Goal: Navigation & Orientation: Find specific page/section

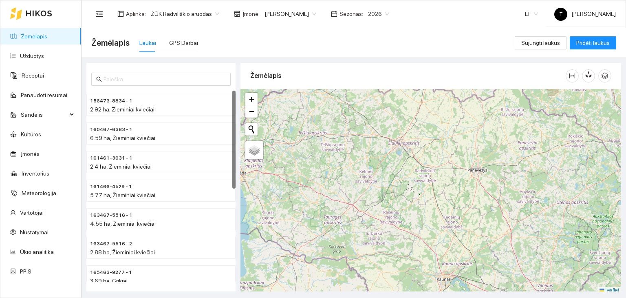
click at [299, 13] on body "Žemėlapis Užduotys Receptai Panaudoti resursai Sandėlis Kultūros Įmonės Invento…" at bounding box center [313, 149] width 626 height 298
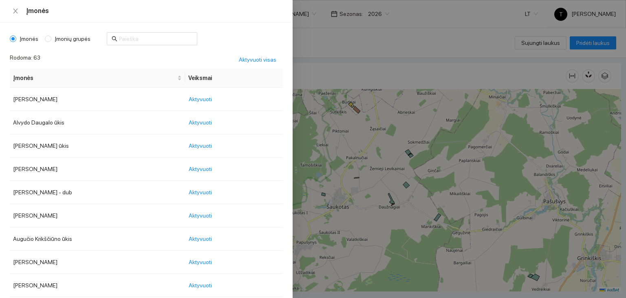
click at [68, 36] on span "Įmonių grupės" at bounding box center [72, 38] width 42 height 9
click at [51, 36] on input "Įmonių grupės" at bounding box center [48, 38] width 7 height 7
radio input "true"
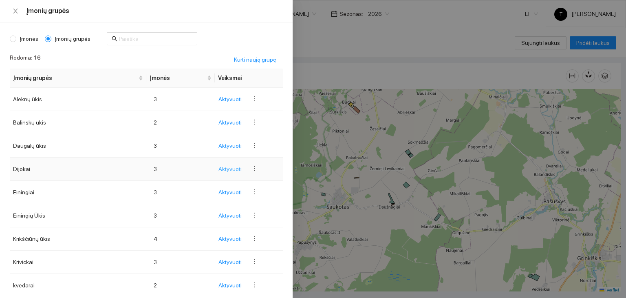
click at [225, 169] on span "Aktyvuoti" at bounding box center [230, 168] width 23 height 9
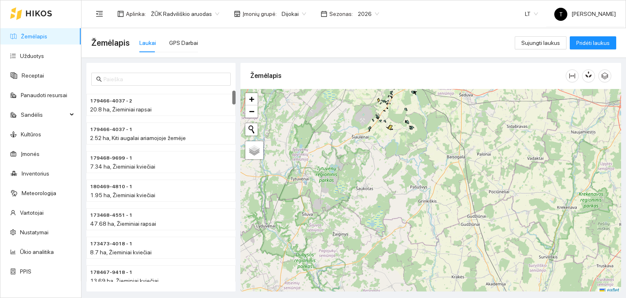
scroll to position [2, 0]
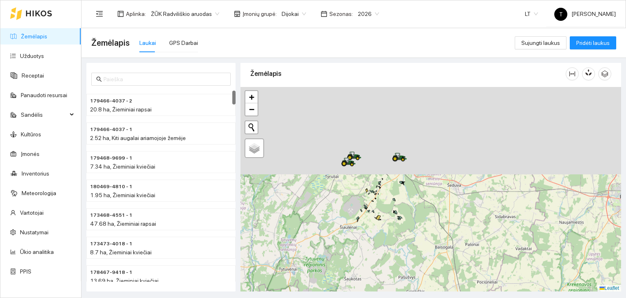
drag, startPoint x: 420, startPoint y: 161, endPoint x: 407, endPoint y: 254, distance: 94.2
click at [408, 254] on div "+ − Nieko nerasta. Bandykite dar kartą. Žemėlapis Palydovas Leaflet" at bounding box center [431, 189] width 381 height 205
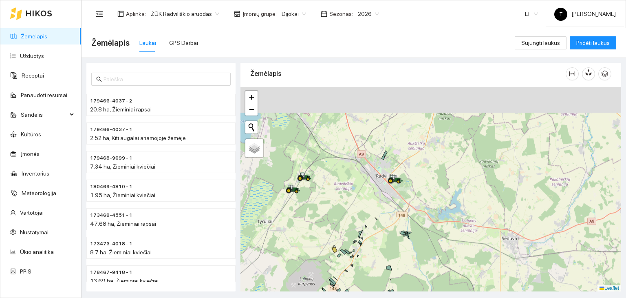
drag, startPoint x: 413, startPoint y: 142, endPoint x: 418, endPoint y: 208, distance: 65.5
click at [418, 208] on div "+ − Nieko nerasta. Bandykite dar kartą. Žemėlapis Palydovas Leaflet" at bounding box center [431, 189] width 381 height 205
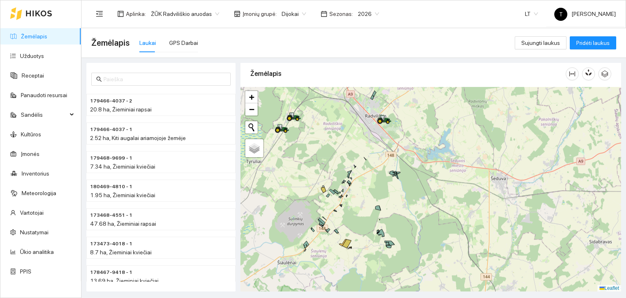
drag, startPoint x: 419, startPoint y: 246, endPoint x: 411, endPoint y: 160, distance: 86.4
click at [413, 166] on div "+ − Nieko nerasta. Bandykite dar kartą. Žemėlapis Palydovas Leaflet" at bounding box center [431, 189] width 381 height 205
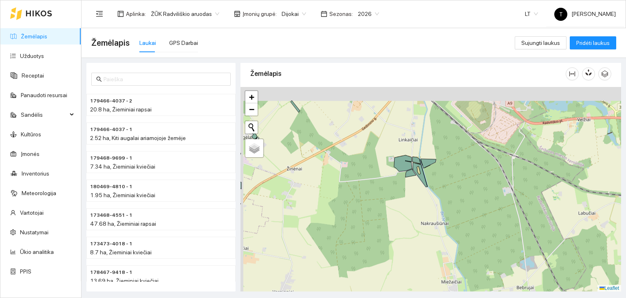
drag, startPoint x: 345, startPoint y: 167, endPoint x: 382, endPoint y: 200, distance: 49.7
click at [381, 200] on div "+ − Nieko nerasta. Bandykite dar kartą. Žemėlapis Palydovas Leaflet" at bounding box center [431, 189] width 381 height 205
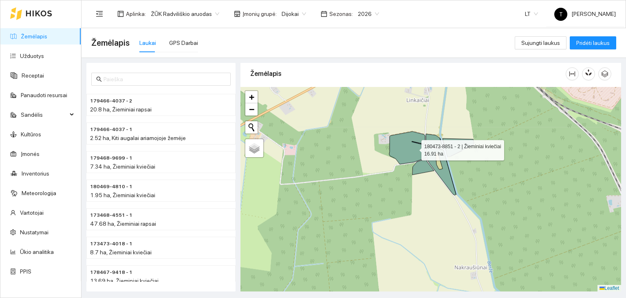
click at [414, 148] on icon at bounding box center [407, 147] width 37 height 33
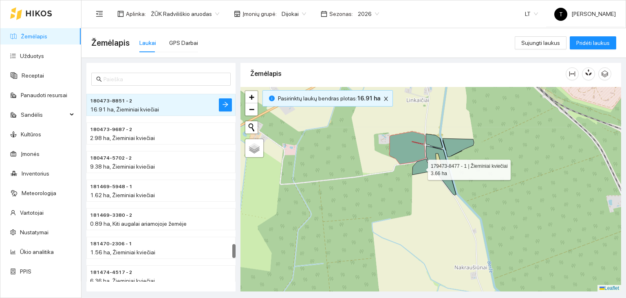
click at [421, 167] on icon at bounding box center [424, 167] width 22 height 16
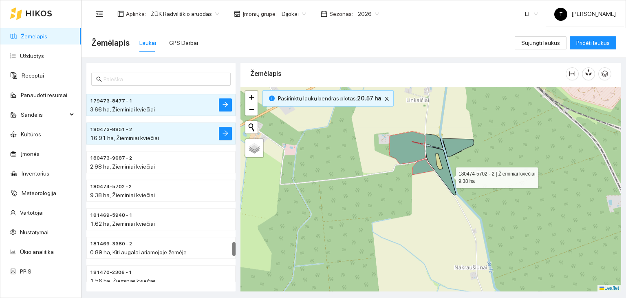
click at [449, 175] on icon at bounding box center [441, 170] width 30 height 49
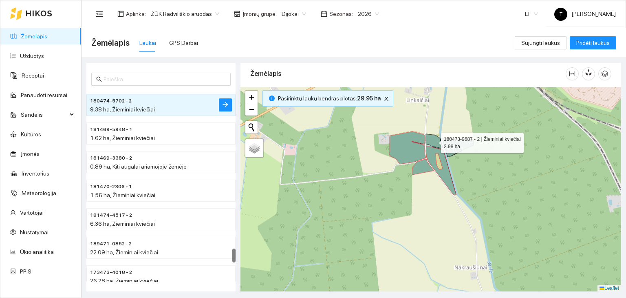
click at [437, 142] on icon at bounding box center [434, 141] width 17 height 14
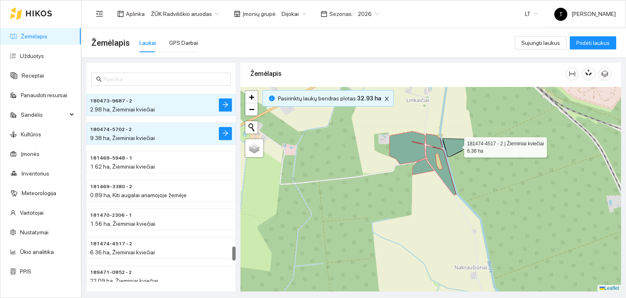
click at [457, 147] on icon at bounding box center [458, 147] width 31 height 18
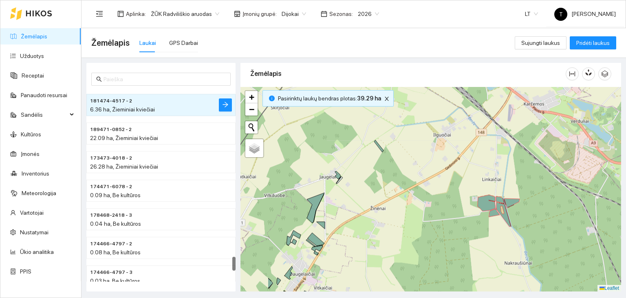
drag, startPoint x: 349, startPoint y: 190, endPoint x: 415, endPoint y: 226, distance: 74.8
click at [415, 226] on div "+ − Nieko nerasta. Bandykite dar kartą. Žemėlapis Palydovas Leaflet" at bounding box center [431, 189] width 381 height 205
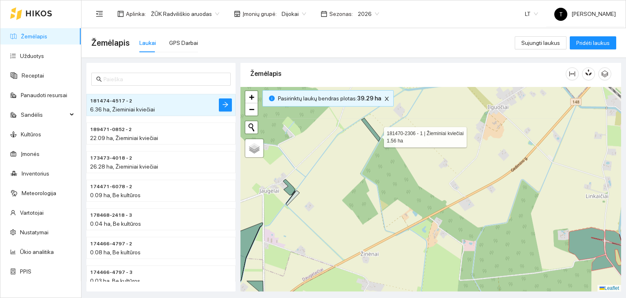
click at [377, 135] on icon at bounding box center [371, 129] width 19 height 23
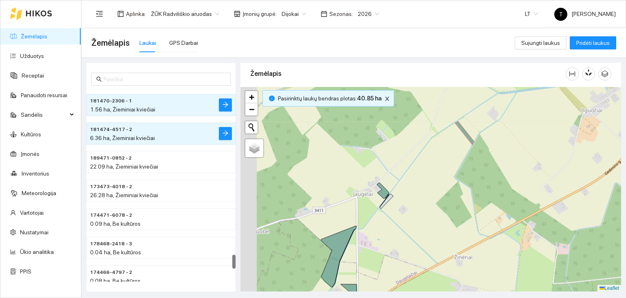
drag, startPoint x: 304, startPoint y: 196, endPoint x: 399, endPoint y: 199, distance: 94.7
click at [398, 199] on div "+ − Nieko nerasta. Bandykite dar kartą. Žemėlapis Palydovas Leaflet" at bounding box center [431, 189] width 381 height 205
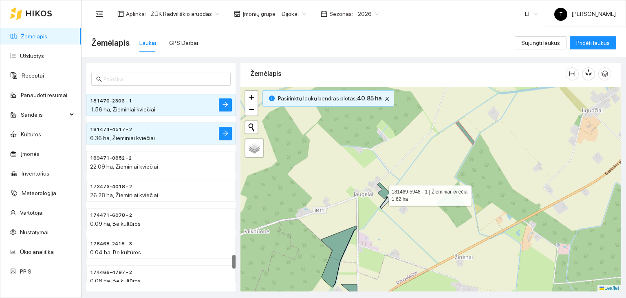
click at [382, 193] on icon at bounding box center [384, 190] width 12 height 16
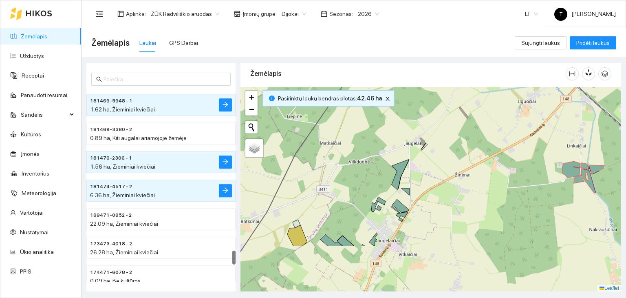
drag, startPoint x: 389, startPoint y: 240, endPoint x: 421, endPoint y: 174, distance: 73.5
click at [421, 174] on div "+ − Nieko nerasta. Bandykite dar kartą. Žemėlapis Palydovas Leaflet" at bounding box center [431, 189] width 381 height 205
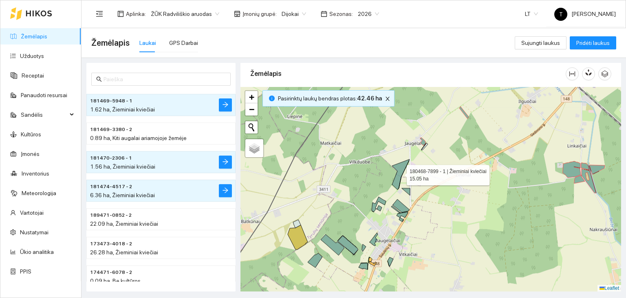
click at [400, 175] on icon at bounding box center [401, 174] width 18 height 30
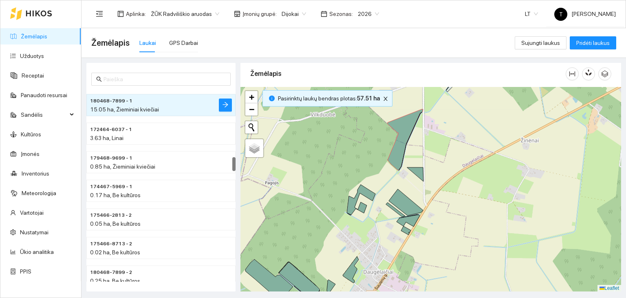
drag, startPoint x: 424, startPoint y: 206, endPoint x: 431, endPoint y: 201, distance: 8.5
click at [431, 201] on div "+ − Nieko nerasta. Bandykite dar kartą. Žemėlapis Palydovas Leaflet" at bounding box center [431, 189] width 381 height 205
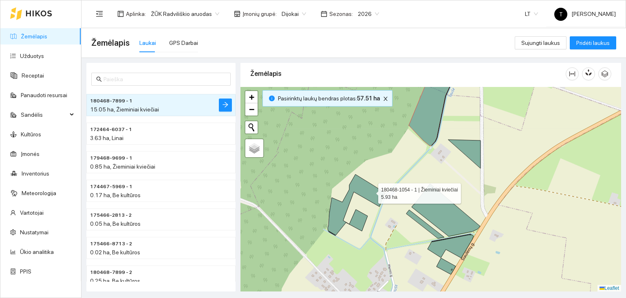
click at [371, 191] on icon at bounding box center [357, 204] width 58 height 61
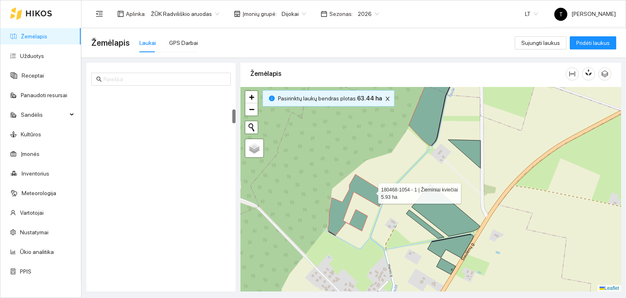
scroll to position [257, 0]
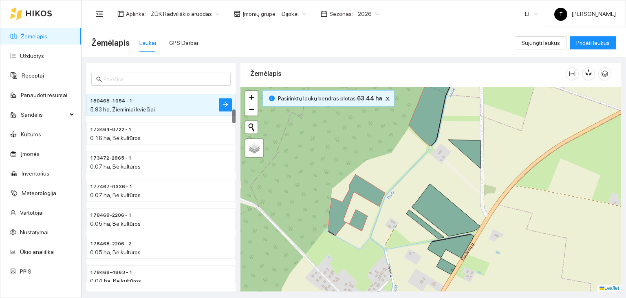
drag, startPoint x: 514, startPoint y: 219, endPoint x: 520, endPoint y: 175, distance: 43.6
click at [520, 176] on div "+ − Nieko nerasta. Bandykite dar kartą. Žemėlapis Palydovas Leaflet" at bounding box center [431, 189] width 381 height 205
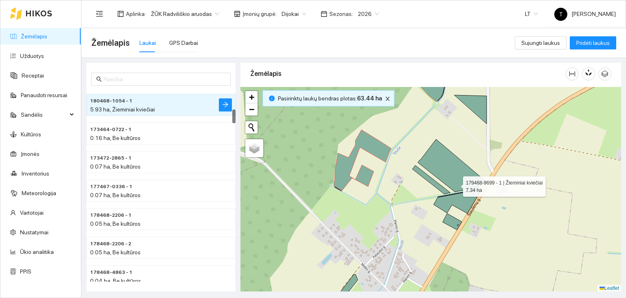
click at [455, 184] on icon at bounding box center [452, 165] width 69 height 53
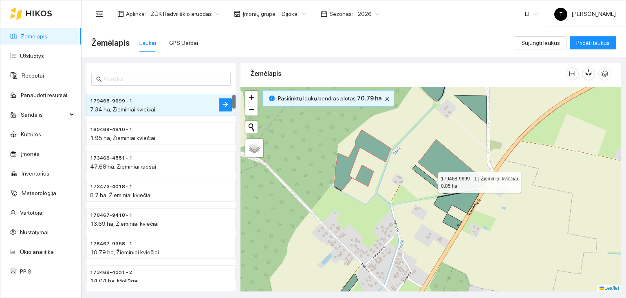
click at [439, 188] on icon at bounding box center [432, 179] width 38 height 29
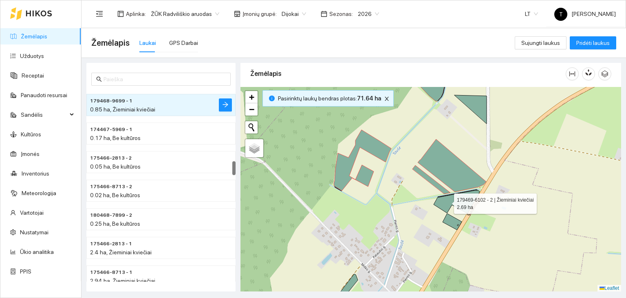
click at [447, 201] on icon at bounding box center [457, 201] width 46 height 23
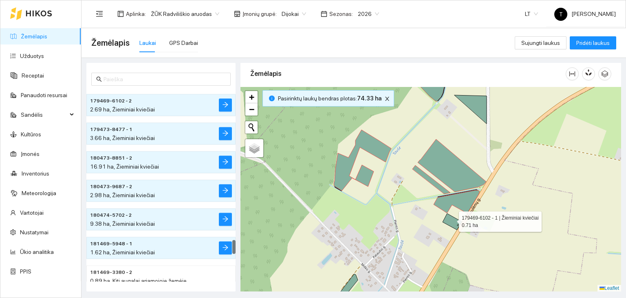
click at [452, 219] on icon at bounding box center [452, 221] width 19 height 16
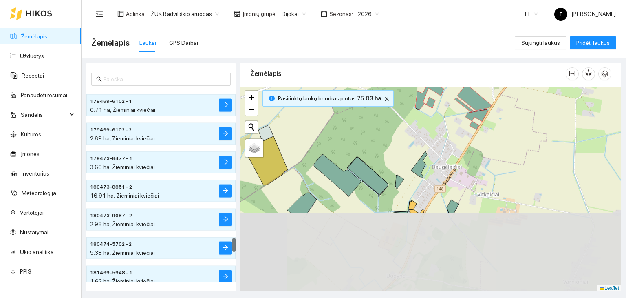
drag, startPoint x: 410, startPoint y: 235, endPoint x: 449, endPoint y: 144, distance: 99.2
click at [449, 144] on div "+ − Nieko nerasta. Bandykite dar kartą. Žemėlapis Palydovas Leaflet" at bounding box center [431, 189] width 381 height 205
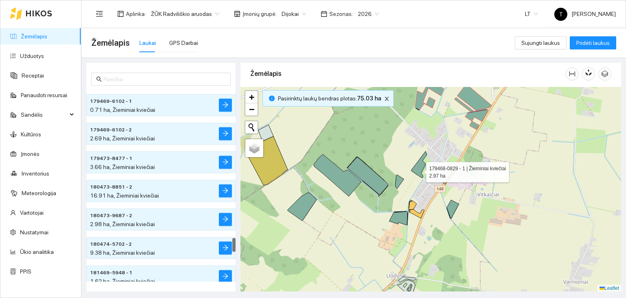
click at [419, 170] on icon at bounding box center [419, 164] width 16 height 27
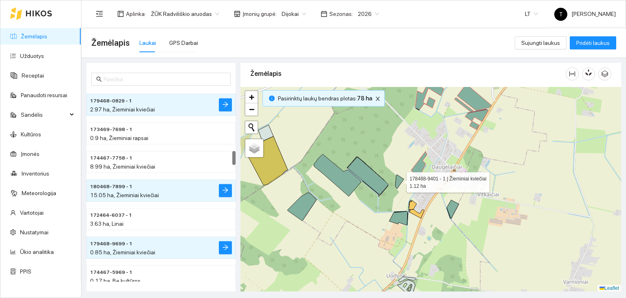
click at [400, 180] on icon at bounding box center [400, 182] width 9 height 14
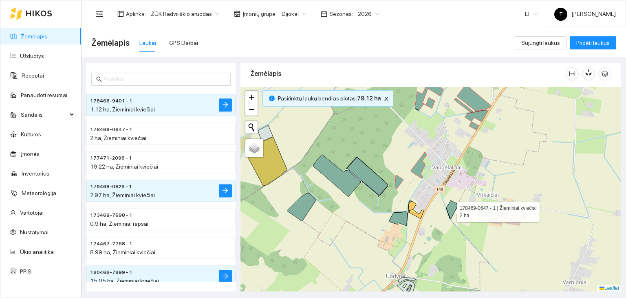
click at [450, 209] on icon at bounding box center [453, 209] width 12 height 19
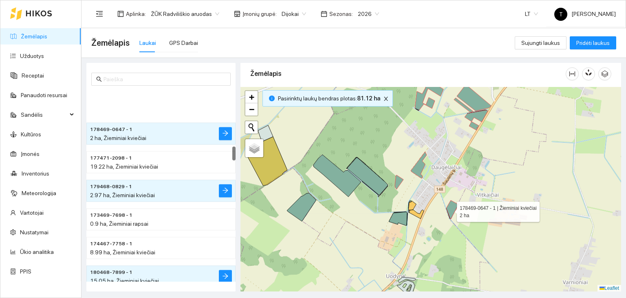
scroll to position [770, 0]
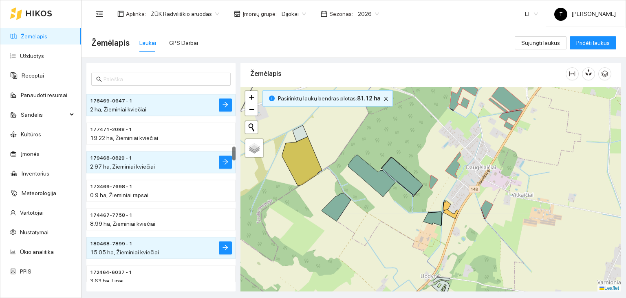
drag, startPoint x: 387, startPoint y: 199, endPoint x: 427, endPoint y: 201, distance: 39.6
click at [427, 201] on div "+ − Nieko nerasta. Bandykite dar kartą. Žemėlapis Palydovas Leaflet" at bounding box center [431, 189] width 381 height 205
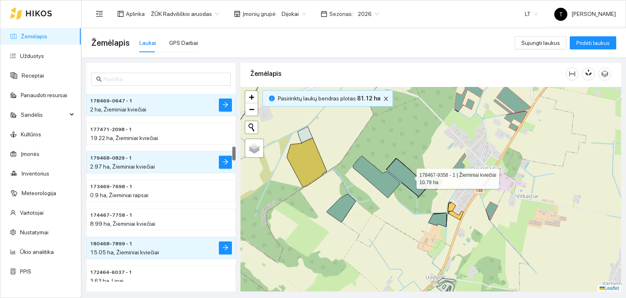
click at [409, 176] on icon at bounding box center [407, 178] width 41 height 38
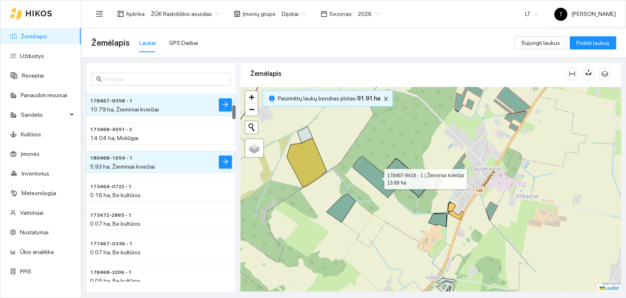
click at [383, 183] on icon at bounding box center [376, 177] width 47 height 42
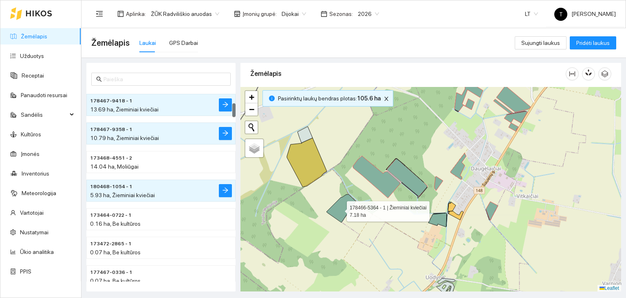
click at [340, 209] on icon at bounding box center [341, 208] width 29 height 28
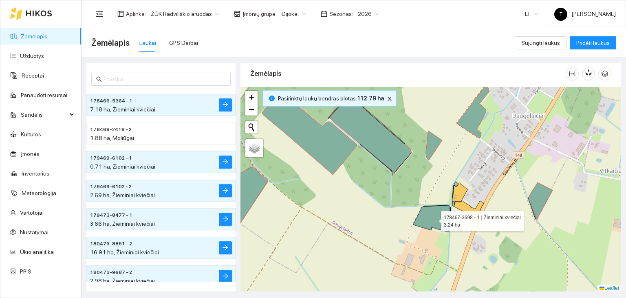
click at [434, 219] on icon at bounding box center [432, 218] width 37 height 27
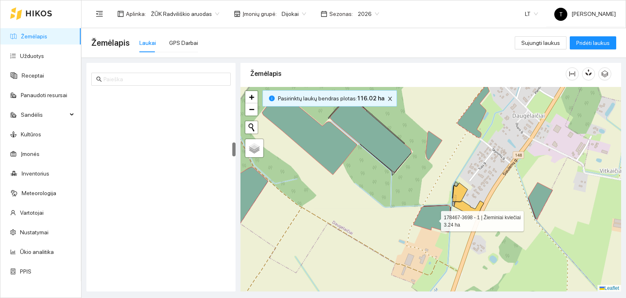
scroll to position [713, 0]
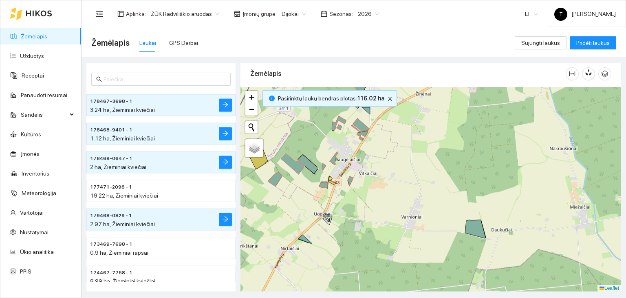
drag, startPoint x: 545, startPoint y: 247, endPoint x: 387, endPoint y: 196, distance: 166.5
click at [387, 196] on div "+ − Nieko nerasta. Bandykite dar kartą. Žemėlapis Palydovas Leaflet" at bounding box center [431, 189] width 381 height 205
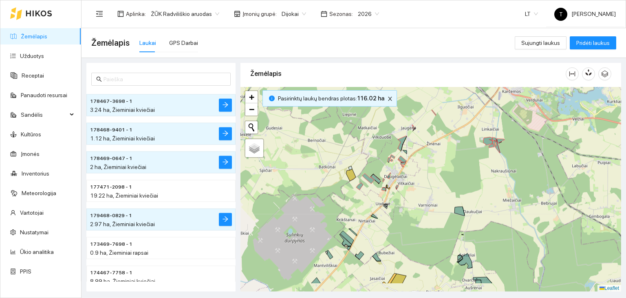
drag, startPoint x: 446, startPoint y: 265, endPoint x: 459, endPoint y: 187, distance: 79.4
click at [459, 187] on div "+ − Nieko nerasta. Bandykite dar kartą. Žemėlapis Palydovas Leaflet" at bounding box center [431, 189] width 381 height 205
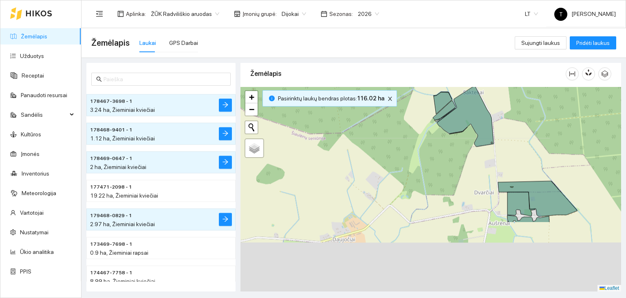
drag, startPoint x: 538, startPoint y: 164, endPoint x: 504, endPoint y: 144, distance: 39.2
click at [510, 132] on div "+ − Nieko nerasta. Bandykite dar kartą. Žemėlapis Palydovas Leaflet" at bounding box center [431, 189] width 381 height 205
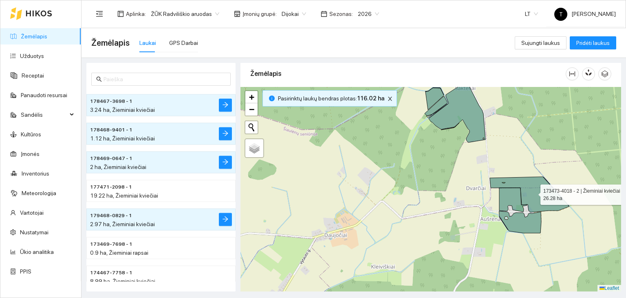
click at [537, 198] on icon at bounding box center [529, 194] width 79 height 35
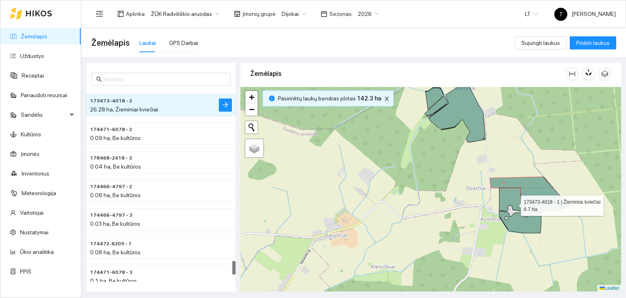
click at [511, 202] on icon at bounding box center [514, 200] width 28 height 24
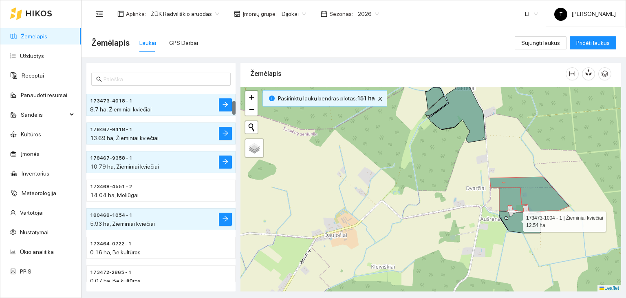
click at [516, 219] on icon at bounding box center [521, 222] width 42 height 22
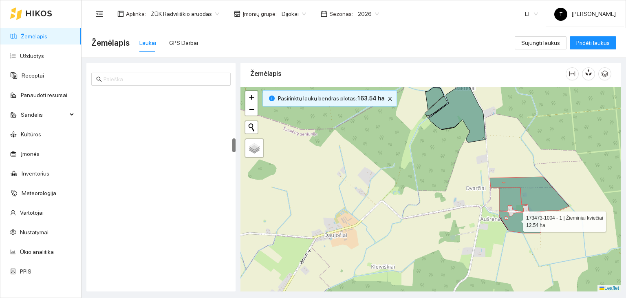
scroll to position [656, 0]
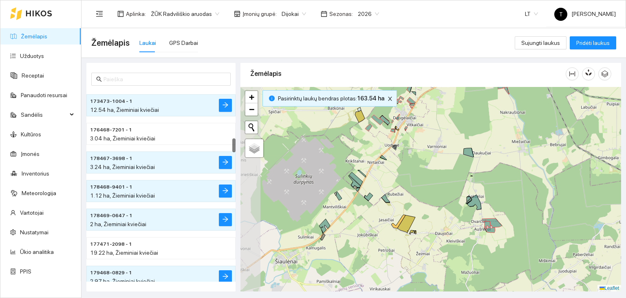
drag, startPoint x: 352, startPoint y: 186, endPoint x: 417, endPoint y: 204, distance: 67.8
click at [417, 204] on div "+ − Nieko nerasta. Bandykite dar kartą. Žemėlapis Palydovas Leaflet" at bounding box center [431, 189] width 381 height 205
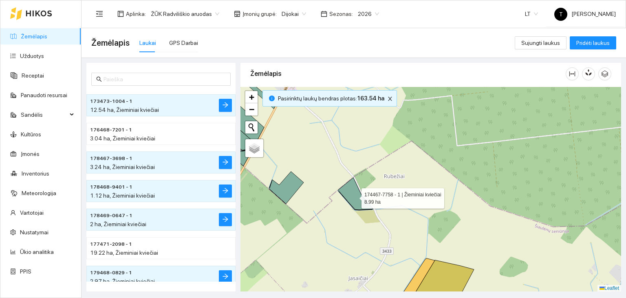
click at [356, 201] on icon at bounding box center [355, 193] width 35 height 32
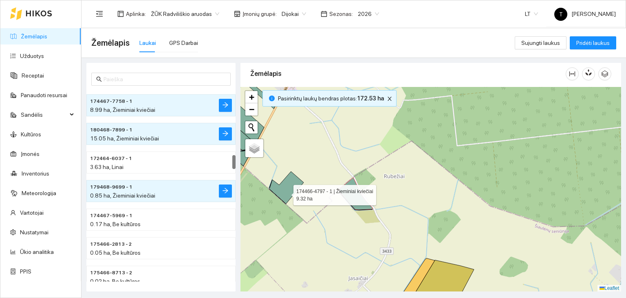
click at [286, 192] on icon at bounding box center [287, 187] width 34 height 32
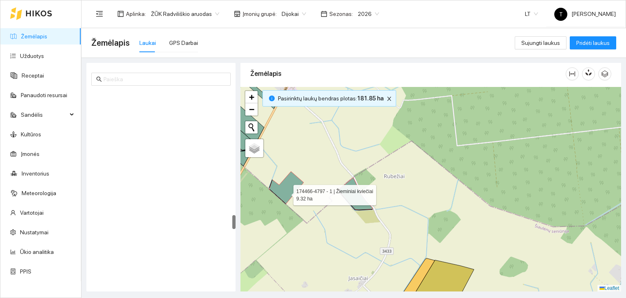
scroll to position [1711, 0]
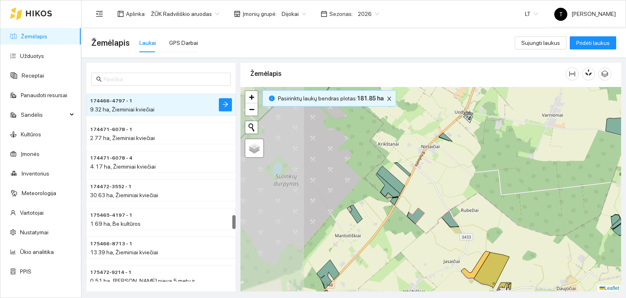
drag, startPoint x: 330, startPoint y: 155, endPoint x: 433, endPoint y: 195, distance: 110.9
click at [433, 195] on div "+ − Nieko nerasta. Bandykite dar kartą. Žemėlapis Palydovas Leaflet" at bounding box center [431, 189] width 381 height 205
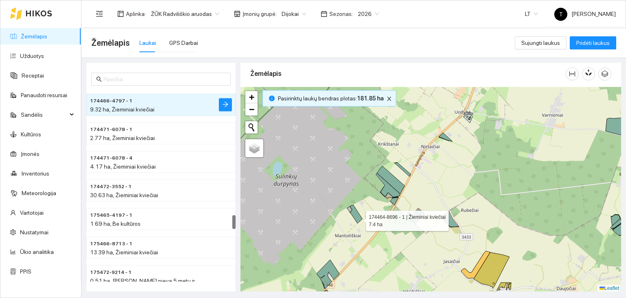
click at [359, 218] on icon at bounding box center [356, 214] width 12 height 18
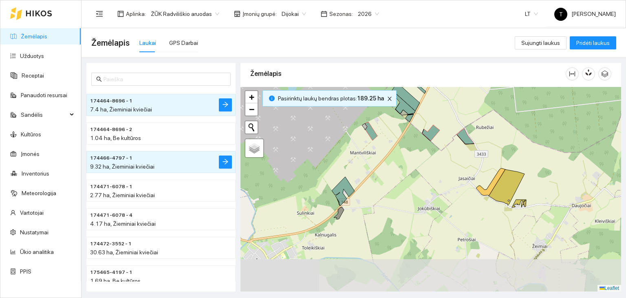
drag, startPoint x: 378, startPoint y: 247, endPoint x: 393, endPoint y: 164, distance: 84.2
click at [393, 164] on div "+ − Nieko nerasta. Bandykite dar kartą. Žemėlapis Palydovas Leaflet" at bounding box center [431, 189] width 381 height 205
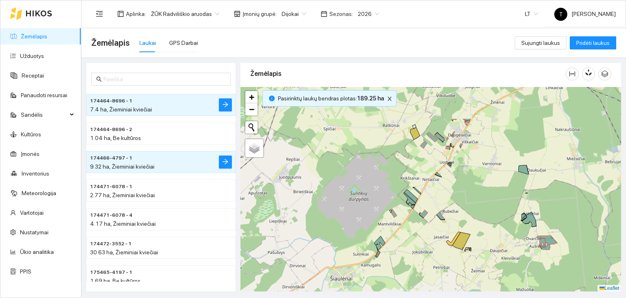
drag, startPoint x: 463, startPoint y: 146, endPoint x: 462, endPoint y: 206, distance: 59.6
click at [462, 206] on div "+ − Nieko nerasta. Bandykite dar kartą. Žemėlapis Palydovas Leaflet" at bounding box center [431, 189] width 381 height 205
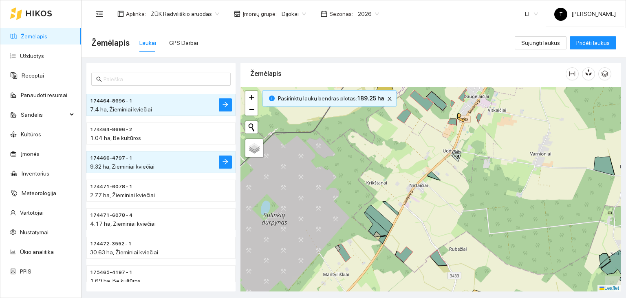
drag, startPoint x: 431, startPoint y: 135, endPoint x: 411, endPoint y: 150, distance: 25.3
click at [411, 150] on div "+ − Nieko nerasta. Bandykite dar kartą. Žemėlapis Palydovas Leaflet" at bounding box center [431, 189] width 381 height 205
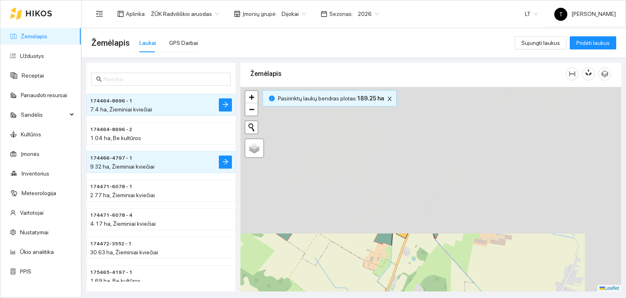
drag, startPoint x: 546, startPoint y: 117, endPoint x: 452, endPoint y: 283, distance: 191.6
click at [452, 283] on div "+ − Nieko nerasta. Bandykite dar kartą. Žemėlapis Palydovas Leaflet" at bounding box center [431, 189] width 381 height 205
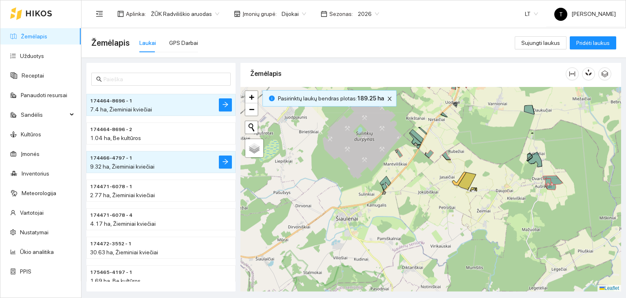
drag, startPoint x: 512, startPoint y: 261, endPoint x: 493, endPoint y: 144, distance: 119.1
click at [493, 144] on div "+ − Nieko nerasta. Bandykite dar kartą. Žemėlapis Palydovas Leaflet" at bounding box center [431, 189] width 381 height 205
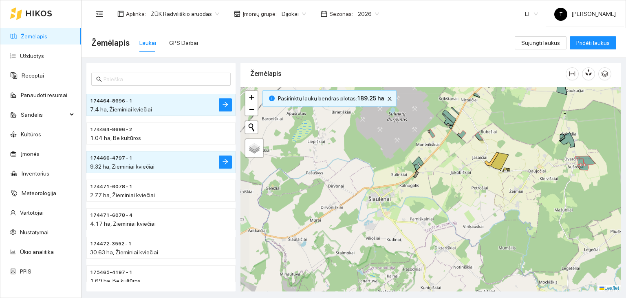
drag, startPoint x: 418, startPoint y: 245, endPoint x: 445, endPoint y: 231, distance: 30.6
click at [445, 231] on div "+ − Nieko nerasta. Bandykite dar kartą. Žemėlapis Palydovas Leaflet" at bounding box center [431, 189] width 381 height 205
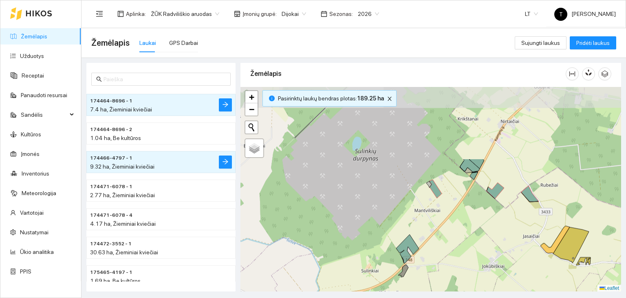
drag, startPoint x: 460, startPoint y: 159, endPoint x: 455, endPoint y: 248, distance: 89.9
click at [455, 248] on div "+ − Nieko nerasta. Bandykite dar kartą. Žemėlapis Palydovas Leaflet" at bounding box center [431, 189] width 381 height 205
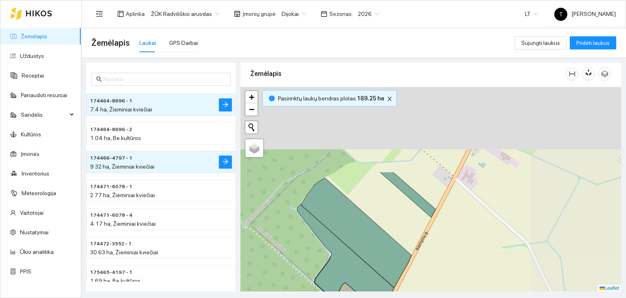
drag, startPoint x: 541, startPoint y: 167, endPoint x: 420, endPoint y: 306, distance: 184.1
click at [420, 297] on html "Žemėlapis Užduotys Receptai Panaudoti resursai Sandėlis Kultūros Įmonės Invento…" at bounding box center [313, 149] width 626 height 298
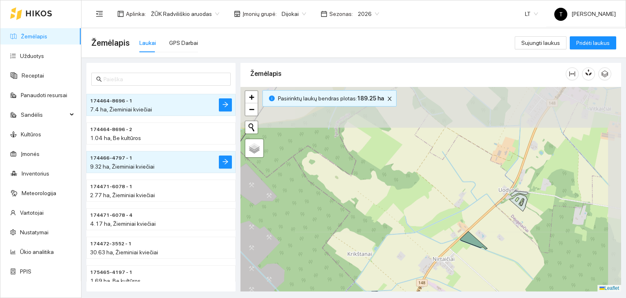
drag, startPoint x: 496, startPoint y: 203, endPoint x: 467, endPoint y: 283, distance: 85.2
click at [467, 283] on div "+ − Nieko nerasta. Bandykite dar kartą. Žemėlapis Palydovas Leaflet" at bounding box center [431, 189] width 381 height 205
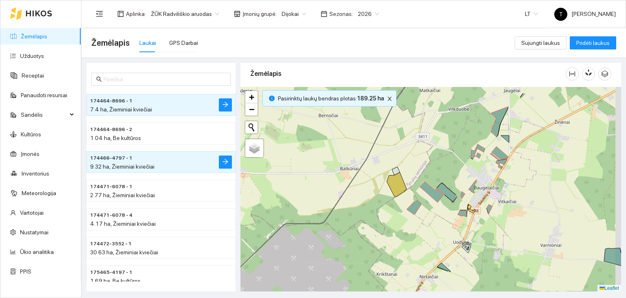
drag, startPoint x: 491, startPoint y: 199, endPoint x: 464, endPoint y: 226, distance: 37.5
click at [464, 226] on div "+ − Nieko nerasta. Bandykite dar kartą. Žemėlapis Palydovas Leaflet" at bounding box center [431, 189] width 381 height 205
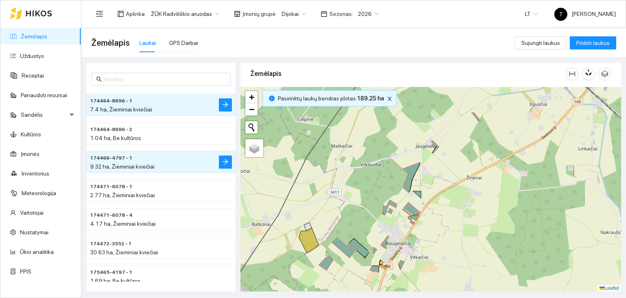
drag, startPoint x: 539, startPoint y: 200, endPoint x: 460, endPoint y: 239, distance: 88.3
click at [460, 239] on div "+ − Nieko nerasta. Bandykite dar kartą. Žemėlapis Palydovas Leaflet" at bounding box center [431, 189] width 381 height 205
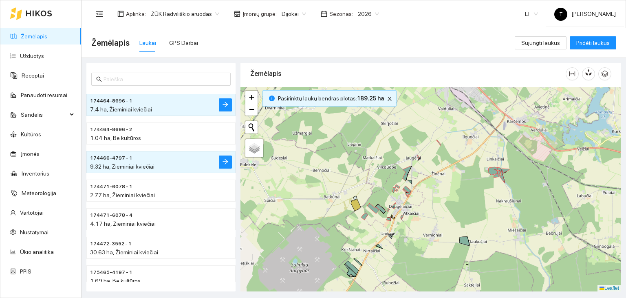
drag, startPoint x: 323, startPoint y: 211, endPoint x: 293, endPoint y: 119, distance: 97.0
click at [293, 119] on div "+ − Nieko nerasta. Bandykite dar kartą. Žemėlapis Palydovas Leaflet" at bounding box center [431, 189] width 381 height 205
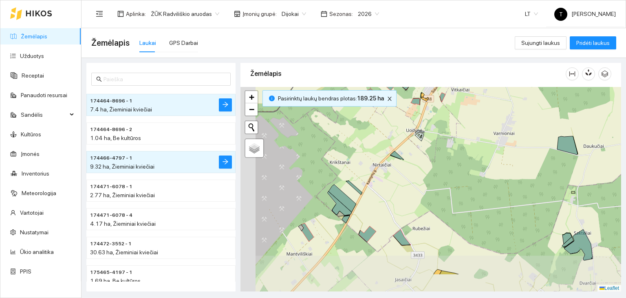
drag, startPoint x: 372, startPoint y: 221, endPoint x: 416, endPoint y: 180, distance: 60.9
click at [416, 180] on div "+ − Nieko nerasta. Bandykite dar kartą. Žemėlapis Palydovas Leaflet" at bounding box center [431, 189] width 381 height 205
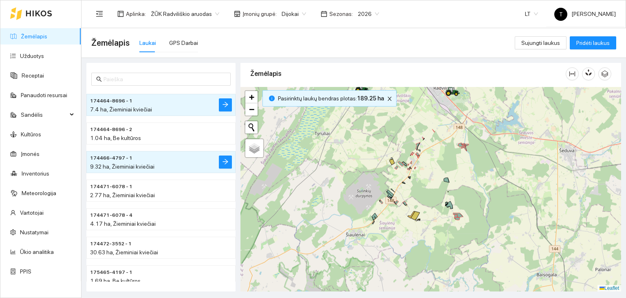
drag, startPoint x: 452, startPoint y: 253, endPoint x: 405, endPoint y: 233, distance: 51.4
click at [405, 234] on div "+ − Nieko nerasta. Bandykite dar kartą. Žemėlapis Palydovas Leaflet" at bounding box center [431, 189] width 381 height 205
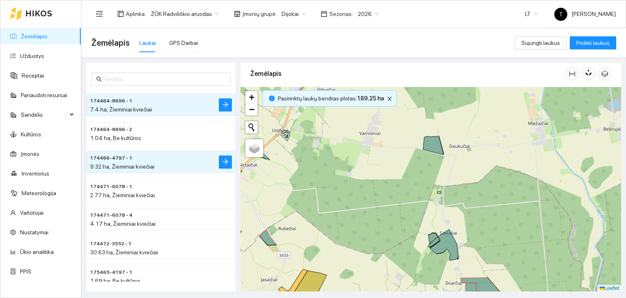
drag, startPoint x: 384, startPoint y: 180, endPoint x: 384, endPoint y: 241, distance: 61.2
click at [384, 241] on div "+ − Nieko nerasta. Bandykite dar kartą. Žemėlapis Palydovas Leaflet" at bounding box center [431, 189] width 381 height 205
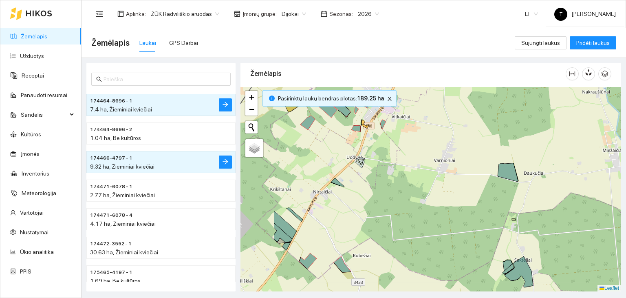
drag, startPoint x: 407, startPoint y: 185, endPoint x: 479, endPoint y: 217, distance: 78.9
click at [479, 217] on div "+ − Nieko nerasta. Bandykite dar kartą. Žemėlapis Palydovas Leaflet" at bounding box center [431, 189] width 381 height 205
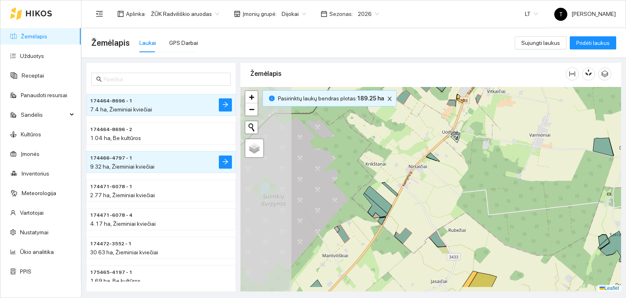
drag, startPoint x: 347, startPoint y: 205, endPoint x: 440, endPoint y: 180, distance: 96.4
click at [442, 179] on div "+ − Nieko nerasta. Bandykite dar kartą. Žemėlapis Palydovas Leaflet" at bounding box center [431, 189] width 381 height 205
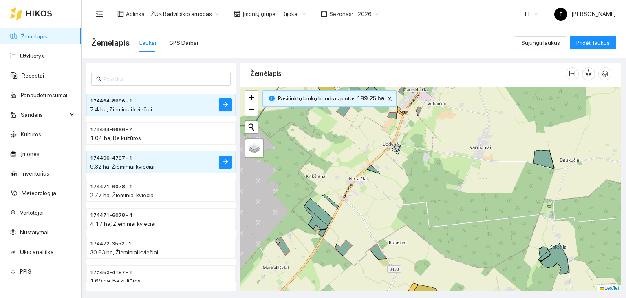
drag, startPoint x: 378, startPoint y: 267, endPoint x: 317, endPoint y: 286, distance: 63.5
click at [317, 286] on div "+ − Nieko nerasta. Bandykite dar kartą. Žemėlapis Palydovas Leaflet" at bounding box center [431, 189] width 381 height 205
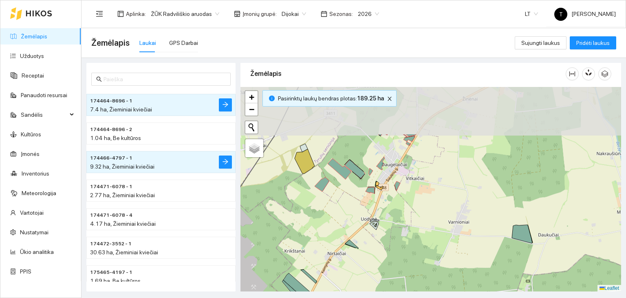
drag, startPoint x: 365, startPoint y: 174, endPoint x: 342, endPoint y: 244, distance: 74.2
click at [342, 244] on div "+ − Nieko nerasta. Bandykite dar kartą. Žemėlapis Palydovas Leaflet" at bounding box center [431, 189] width 381 height 205
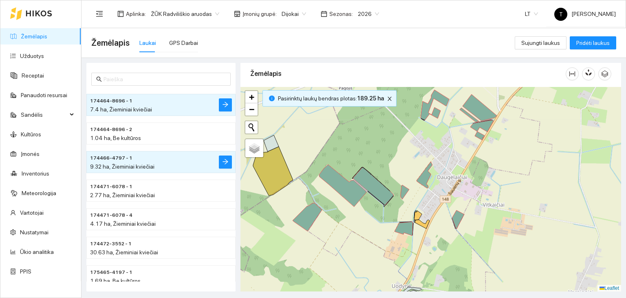
drag, startPoint x: 315, startPoint y: 211, endPoint x: 352, endPoint y: 223, distance: 39.2
click at [352, 223] on div "+ − Nieko nerasta. Bandykite dar kartą. Žemėlapis Palydovas Leaflet" at bounding box center [431, 189] width 381 height 205
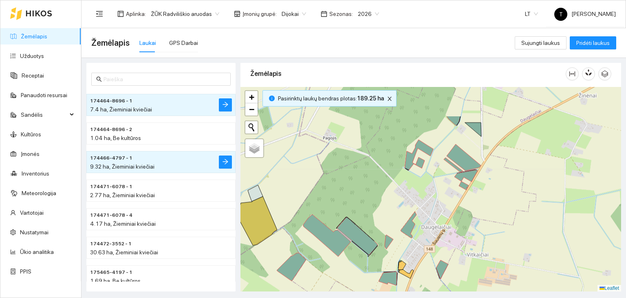
drag, startPoint x: 388, startPoint y: 157, endPoint x: 372, endPoint y: 207, distance: 52.2
click at [372, 207] on div "+ − Nieko nerasta. Bandykite dar kartą. Žemėlapis Palydovas Leaflet" at bounding box center [431, 189] width 381 height 205
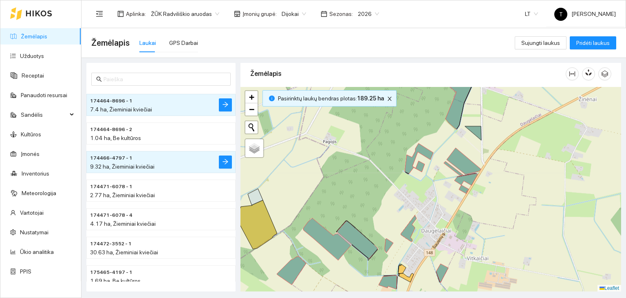
drag, startPoint x: 367, startPoint y: 153, endPoint x: 382, endPoint y: 224, distance: 72.5
click at [382, 224] on div "+ − Nieko nerasta. Bandykite dar kartą. Žemėlapis Palydovas Leaflet" at bounding box center [431, 189] width 381 height 205
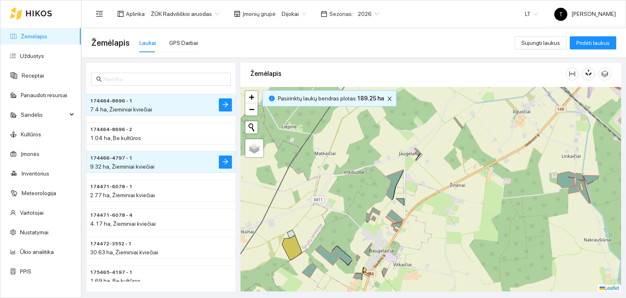
drag, startPoint x: 507, startPoint y: 157, endPoint x: 476, endPoint y: 139, distance: 35.1
click at [476, 139] on div "+ − Nieko nerasta. Bandykite dar kartą. Žemėlapis Palydovas Leaflet" at bounding box center [431, 189] width 381 height 205
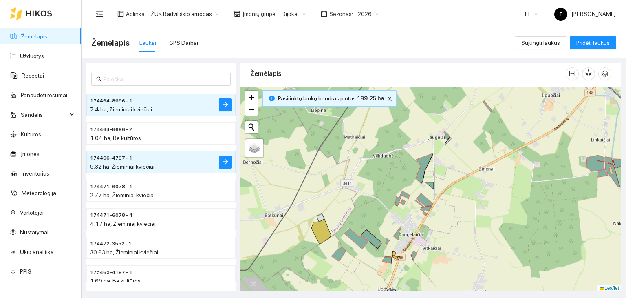
drag, startPoint x: 432, startPoint y: 176, endPoint x: 460, endPoint y: 163, distance: 31.2
click at [460, 163] on div "+ − Nieko nerasta. Bandykite dar kartą. Žemėlapis Palydovas Leaflet" at bounding box center [431, 189] width 381 height 205
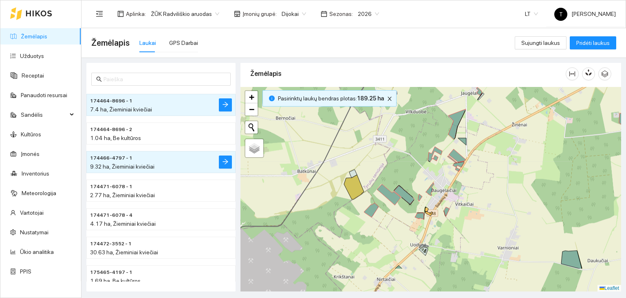
drag, startPoint x: 442, startPoint y: 223, endPoint x: 471, endPoint y: 179, distance: 52.5
click at [471, 179] on div "+ − Nieko nerasta. Bandykite dar kartą. Žemėlapis Palydovas Leaflet" at bounding box center [431, 189] width 381 height 205
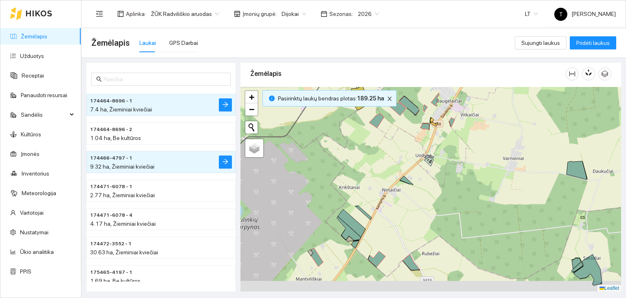
drag, startPoint x: 381, startPoint y: 223, endPoint x: 393, endPoint y: 195, distance: 30.9
click at [393, 195] on div "+ − Nieko nerasta. Bandykite dar kartą. Žemėlapis Palydovas Leaflet" at bounding box center [431, 189] width 381 height 205
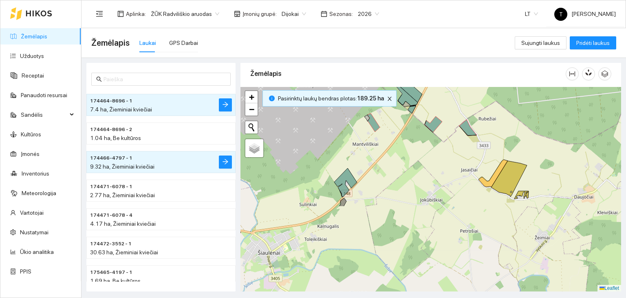
drag, startPoint x: 366, startPoint y: 254, endPoint x: 411, endPoint y: 148, distance: 115.1
click at [411, 148] on div "+ − Nieko nerasta. Bandykite dar kartą. Žemėlapis Palydovas Leaflet" at bounding box center [431, 189] width 381 height 205
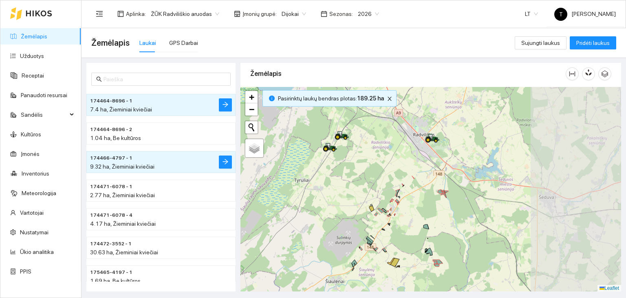
drag, startPoint x: 611, startPoint y: 113, endPoint x: 450, endPoint y: 192, distance: 178.9
click at [452, 185] on div "+ − Nieko nerasta. Bandykite dar kartą. Žemėlapis Palydovas Leaflet" at bounding box center [431, 189] width 381 height 205
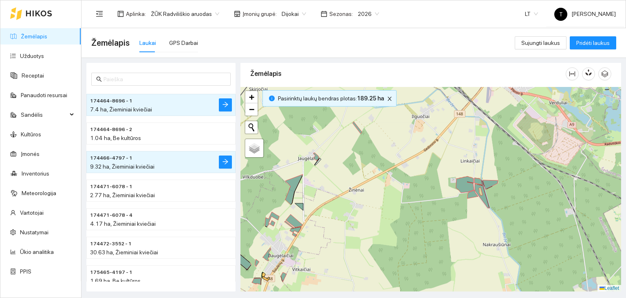
drag, startPoint x: 370, startPoint y: 176, endPoint x: 474, endPoint y: 198, distance: 106.3
click at [474, 198] on div "+ − Nieko nerasta. Bandykite dar kartą. Žemėlapis Palydovas Leaflet" at bounding box center [431, 189] width 381 height 205
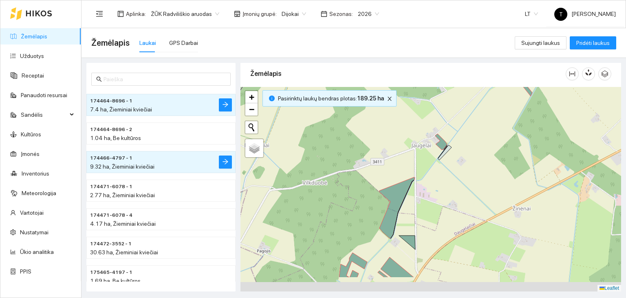
drag, startPoint x: 449, startPoint y: 212, endPoint x: 499, endPoint y: 168, distance: 66.4
click at [502, 167] on div "+ − Nieko nerasta. Bandykite dar kartą. Žemėlapis Palydovas Leaflet" at bounding box center [431, 189] width 381 height 205
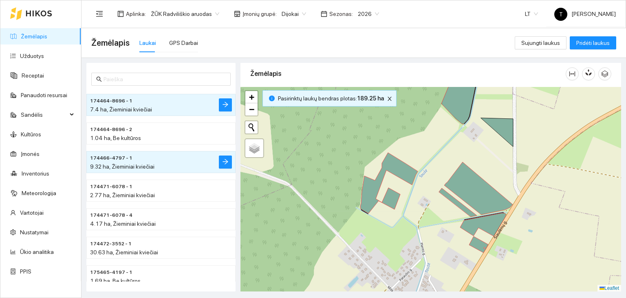
drag, startPoint x: 542, startPoint y: 258, endPoint x: 538, endPoint y: 146, distance: 111.4
click at [538, 146] on div "+ − Nieko nerasta. Bandykite dar kartą. Žemėlapis Palydovas Leaflet" at bounding box center [431, 189] width 381 height 205
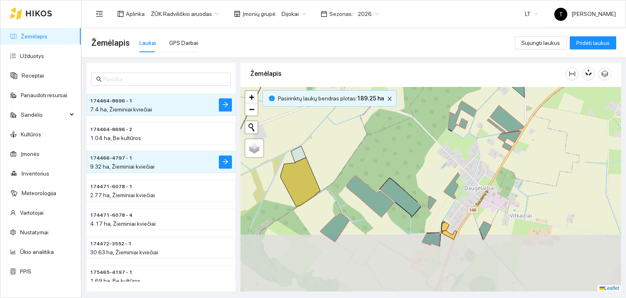
drag, startPoint x: 461, startPoint y: 230, endPoint x: 475, endPoint y: 164, distance: 68.3
click at [486, 160] on div "+ − Nieko nerasta. Bandykite dar kartą. Žemėlapis Palydovas Leaflet" at bounding box center [431, 189] width 381 height 205
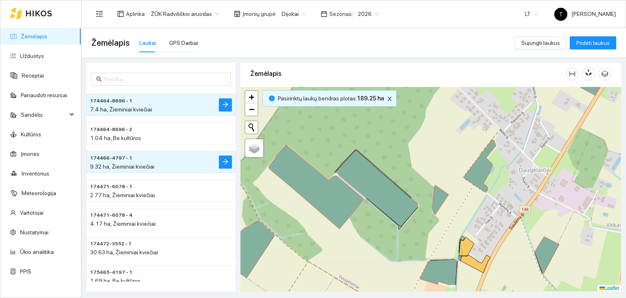
drag, startPoint x: 447, startPoint y: 221, endPoint x: 467, endPoint y: 185, distance: 40.9
click at [467, 185] on div "+ − Nieko nerasta. Bandykite dar kartą. Žemėlapis Palydovas Leaflet" at bounding box center [431, 189] width 381 height 205
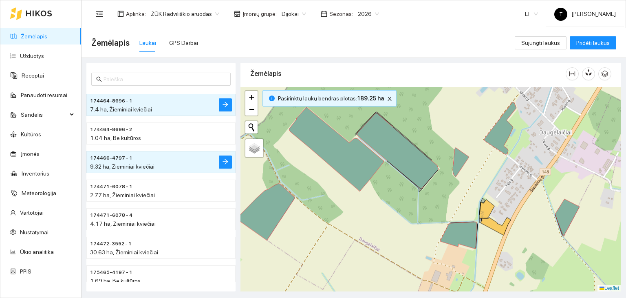
drag, startPoint x: 420, startPoint y: 215, endPoint x: 484, endPoint y: 158, distance: 85.2
click at [484, 158] on div "+ − Nieko nerasta. Bandykite dar kartą. Žemėlapis Palydovas Leaflet" at bounding box center [431, 189] width 381 height 205
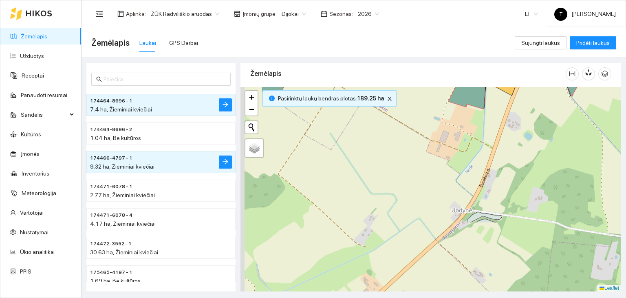
drag, startPoint x: 524, startPoint y: 154, endPoint x: 548, endPoint y: 129, distance: 34.0
click at [548, 129] on div "+ − Nieko nerasta. Bandykite dar kartą. Žemėlapis Palydovas Leaflet" at bounding box center [431, 189] width 381 height 205
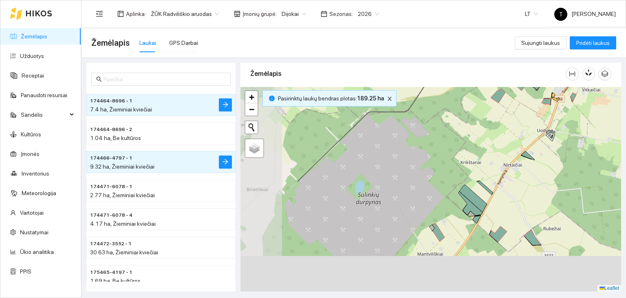
drag, startPoint x: 514, startPoint y: 197, endPoint x: 551, endPoint y: 146, distance: 62.6
click at [553, 145] on div "+ − Nieko nerasta. Bandykite dar kartą. Žemėlapis Palydovas Leaflet" at bounding box center [431, 189] width 381 height 205
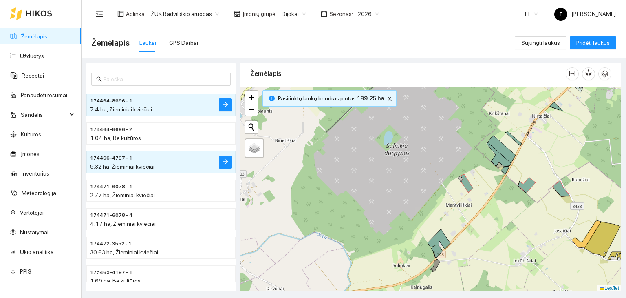
drag, startPoint x: 560, startPoint y: 157, endPoint x: 503, endPoint y: 152, distance: 56.9
click at [503, 152] on div "+ − Nieko nerasta. Bandykite dar kartą. Žemėlapis Palydovas Leaflet" at bounding box center [431, 189] width 381 height 205
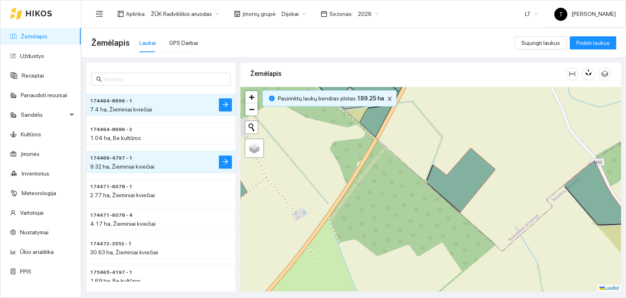
drag, startPoint x: 542, startPoint y: 201, endPoint x: 463, endPoint y: 203, distance: 78.7
click at [463, 204] on div "+ − Nieko nerasta. Bandykite dar kartą. Žemėlapis Palydovas Leaflet" at bounding box center [431, 189] width 381 height 205
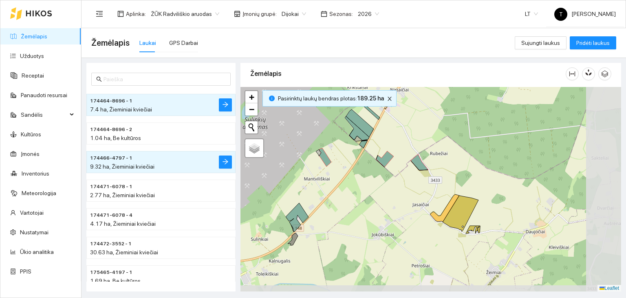
drag, startPoint x: 572, startPoint y: 211, endPoint x: 401, endPoint y: 174, distance: 174.8
click at [401, 174] on div "+ − Nieko nerasta. Bandykite dar kartą. Žemėlapis Palydovas Leaflet" at bounding box center [431, 189] width 381 height 205
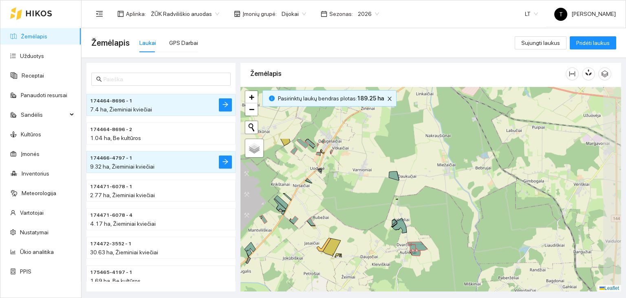
drag, startPoint x: 390, startPoint y: 119, endPoint x: 325, endPoint y: 192, distance: 97.0
click at [325, 192] on div "+ − Nieko nerasta. Bandykite dar kartą. Žemėlapis Palydovas Leaflet" at bounding box center [431, 189] width 381 height 205
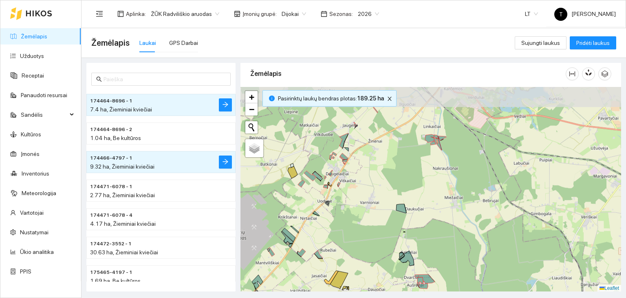
drag, startPoint x: 367, startPoint y: 156, endPoint x: 374, endPoint y: 189, distance: 33.4
click at [374, 189] on div "+ − Nieko nerasta. Bandykite dar kartą. Žemėlapis Palydovas Leaflet" at bounding box center [431, 189] width 381 height 205
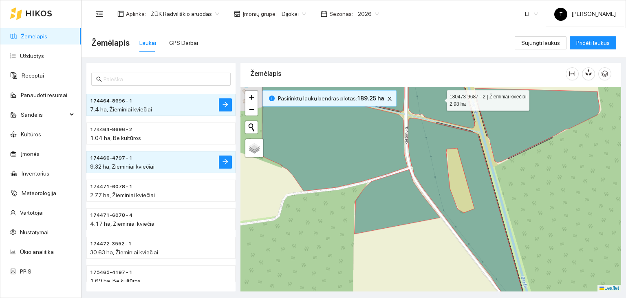
click at [431, 111] on icon at bounding box center [442, 99] width 66 height 58
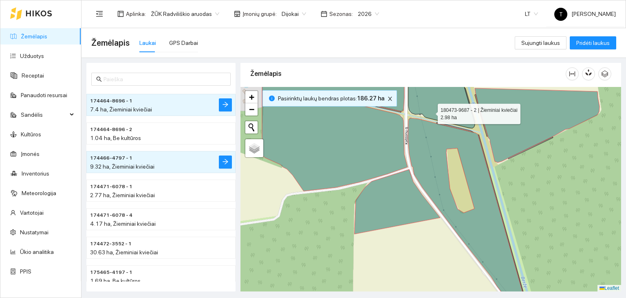
click at [431, 111] on icon at bounding box center [442, 99] width 66 height 58
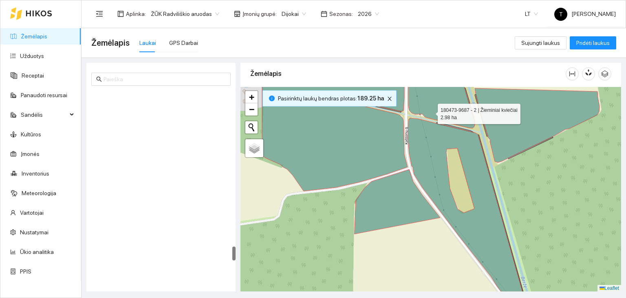
scroll to position [2139, 0]
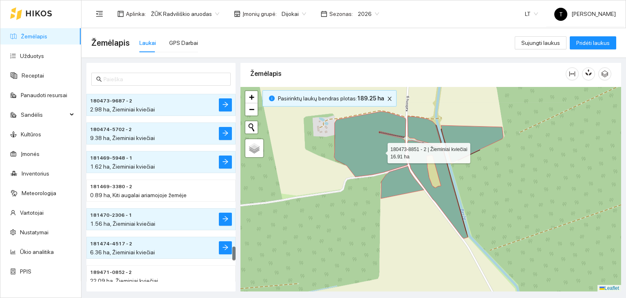
click at [381, 150] on icon at bounding box center [370, 143] width 73 height 65
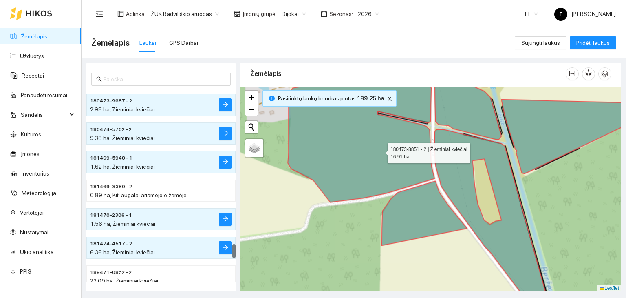
scroll to position [2111, 0]
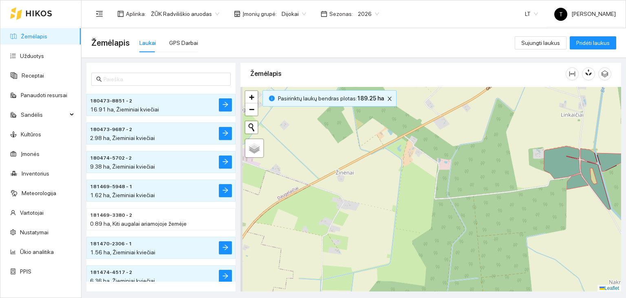
drag, startPoint x: 351, startPoint y: 235, endPoint x: 588, endPoint y: 151, distance: 250.9
click at [556, 160] on div "+ − Nieko nerasta. Bandykite dar kartą. Žemėlapis Palydovas Leaflet" at bounding box center [431, 189] width 381 height 205
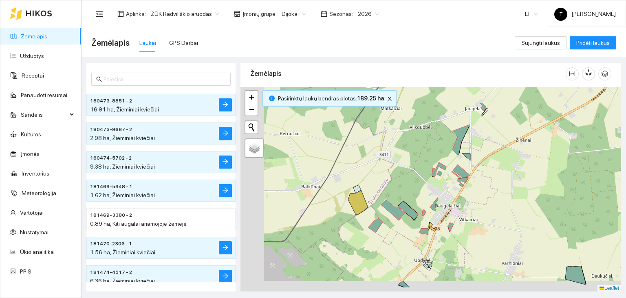
drag, startPoint x: 353, startPoint y: 254, endPoint x: 450, endPoint y: 211, distance: 106.1
click at [446, 214] on div "+ − Nieko nerasta. Bandykite dar kartą. Žemėlapis Palydovas Leaflet" at bounding box center [431, 189] width 381 height 205
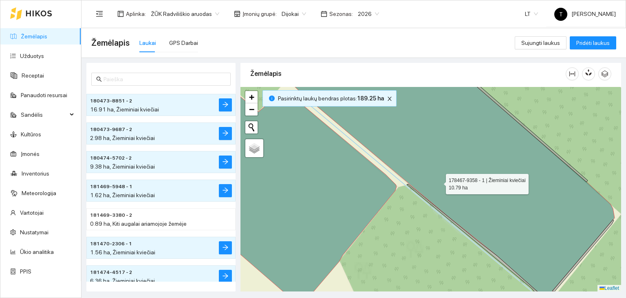
click at [439, 181] on icon at bounding box center [452, 181] width 325 height 230
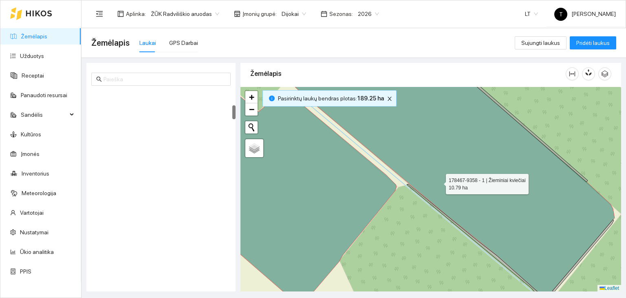
scroll to position [200, 0]
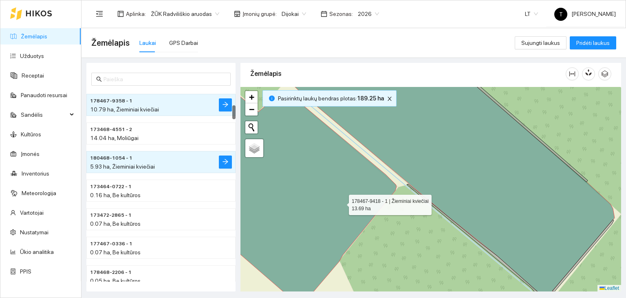
click at [342, 202] on icon at bounding box center [299, 186] width 195 height 240
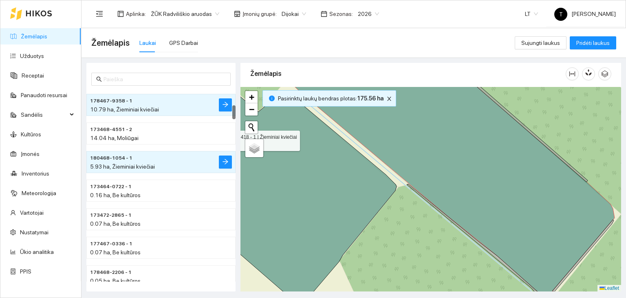
click at [342, 202] on icon at bounding box center [299, 186] width 195 height 240
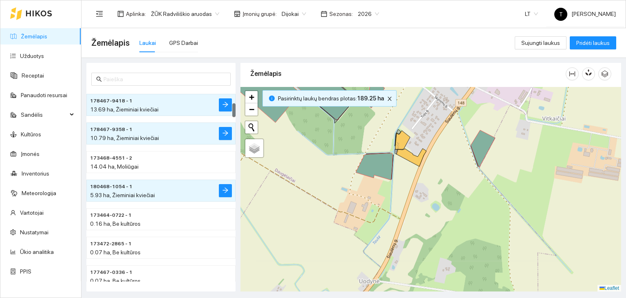
drag, startPoint x: 382, startPoint y: 253, endPoint x: 307, endPoint y: 137, distance: 138.3
click at [306, 137] on div "+ − Nieko nerasta. Bandykite dar kartą. Žemėlapis Palydovas Leaflet" at bounding box center [431, 189] width 381 height 205
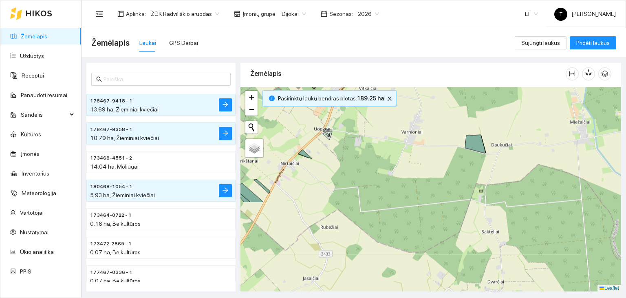
drag, startPoint x: 483, startPoint y: 243, endPoint x: 354, endPoint y: 150, distance: 159.6
click at [354, 150] on div "+ − Nieko nerasta. Bandykite dar kartą. Žemėlapis Palydovas Leaflet" at bounding box center [431, 189] width 381 height 205
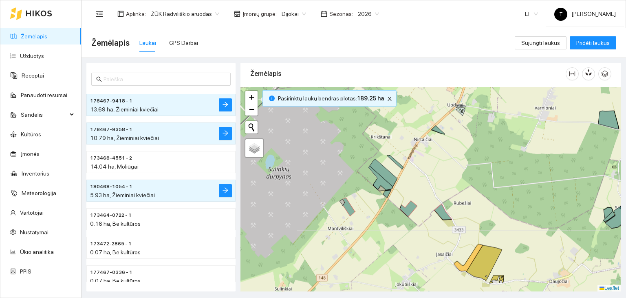
drag, startPoint x: 404, startPoint y: 247, endPoint x: 537, endPoint y: 223, distance: 135.0
click at [537, 223] on div "+ − Nieko nerasta. Bandykite dar kartą. Žemėlapis Palydovas Leaflet" at bounding box center [431, 189] width 381 height 205
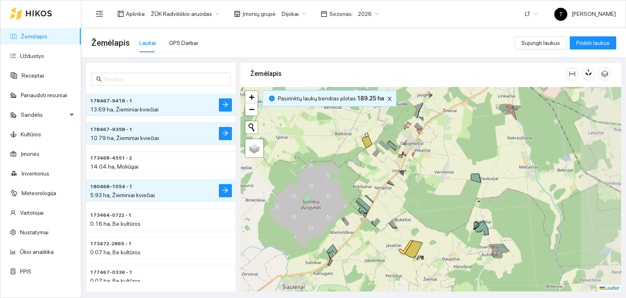
drag, startPoint x: 555, startPoint y: 182, endPoint x: 454, endPoint y: 198, distance: 102.0
click at [454, 198] on div "+ − Nieko nerasta. Bandykite dar kartą. Žemėlapis Palydovas Leaflet" at bounding box center [431, 189] width 381 height 205
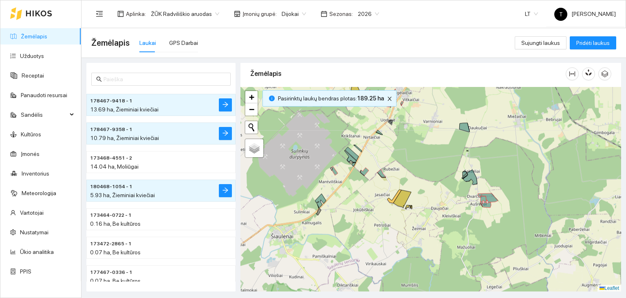
drag, startPoint x: 418, startPoint y: 186, endPoint x: 495, endPoint y: 87, distance: 125.8
click at [495, 87] on div "+ − Nieko nerasta. Bandykite dar kartą. Žemėlapis Palydovas Leaflet" at bounding box center [431, 189] width 381 height 205
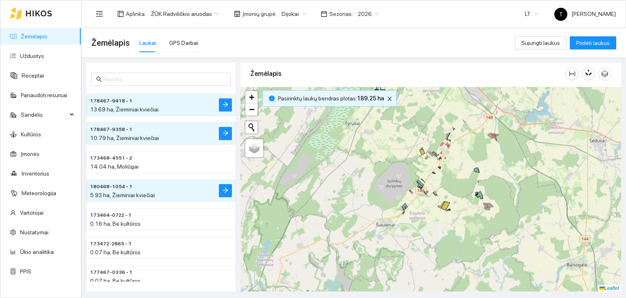
drag, startPoint x: 465, startPoint y: 122, endPoint x: 465, endPoint y: 152, distance: 29.8
click at [465, 152] on div "+ − Nieko nerasta. Bandykite dar kartą. Žemėlapis Palydovas Leaflet" at bounding box center [431, 189] width 381 height 205
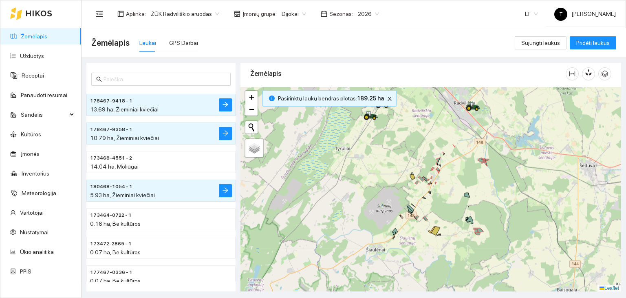
drag, startPoint x: 486, startPoint y: 136, endPoint x: 434, endPoint y: 245, distance: 121.1
click at [434, 245] on div "+ − Nieko nerasta. Bandykite dar kartą. Žemėlapis Palydovas Leaflet" at bounding box center [431, 189] width 381 height 205
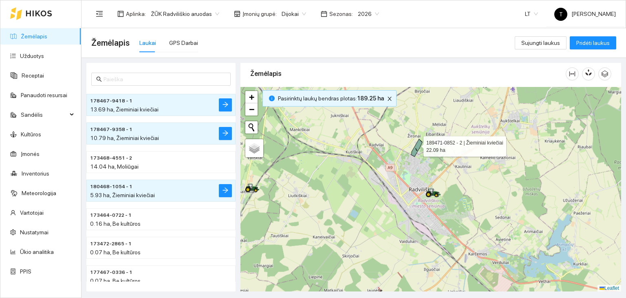
click at [416, 144] on icon at bounding box center [416, 148] width 11 height 18
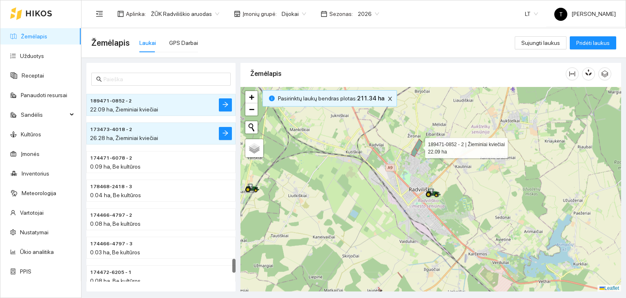
click at [419, 146] on icon at bounding box center [416, 148] width 11 height 18
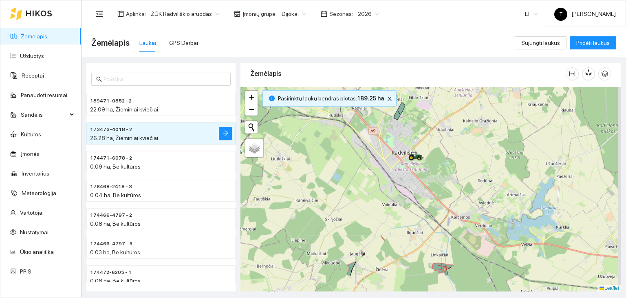
drag, startPoint x: 394, startPoint y: 236, endPoint x: 356, endPoint y: 152, distance: 91.8
click at [356, 152] on div "+ − Nieko nerasta. Bandykite dar kartą. Žemėlapis Palydovas Leaflet" at bounding box center [431, 189] width 381 height 205
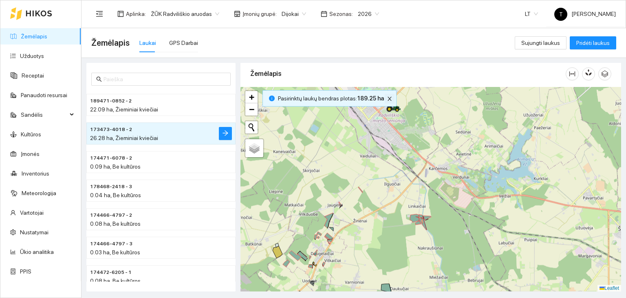
click at [389, 98] on icon "close" at bounding box center [390, 99] width 6 height 6
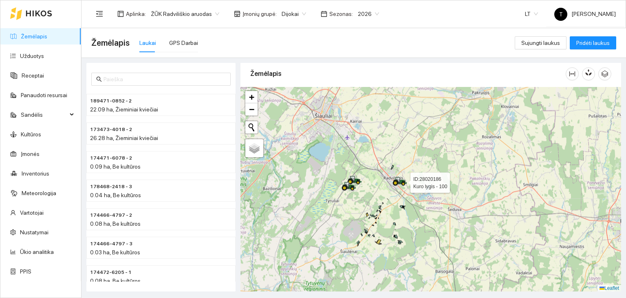
click at [403, 179] on icon at bounding box center [401, 180] width 14 height 7
click at [294, 10] on body "Žemėlapis Užduotys Receptai Panaudoti resursai Sandėlis Kultūros Įmonės Invento…" at bounding box center [313, 149] width 626 height 298
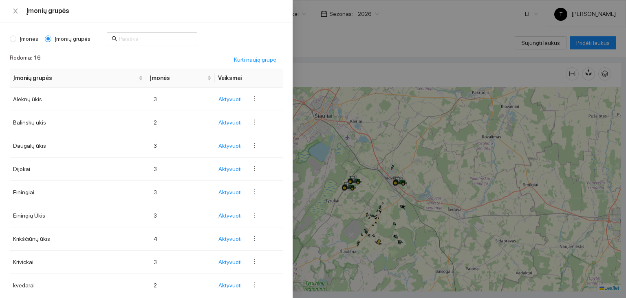
click at [27, 39] on span "Įmonės" at bounding box center [28, 38] width 25 height 9
click at [16, 39] on input "Įmonės" at bounding box center [13, 38] width 7 height 7
radio input "true"
radio input "false"
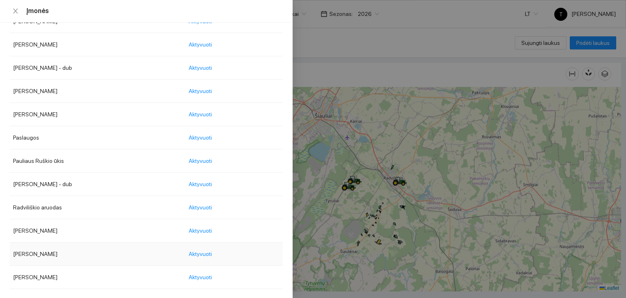
scroll to position [979, 0]
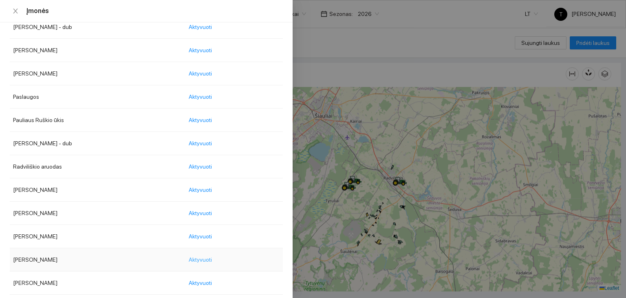
drag, startPoint x: 212, startPoint y: 245, endPoint x: 215, endPoint y: 250, distance: 5.1
click at [213, 248] on td "Aktyvuoti" at bounding box center [234, 259] width 98 height 23
click at [212, 258] on span "Aktyvuoti" at bounding box center [200, 259] width 23 height 9
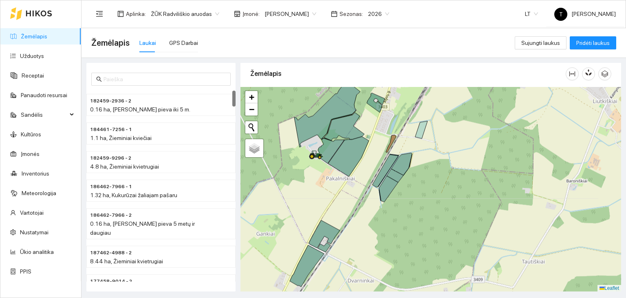
drag, startPoint x: 322, startPoint y: 173, endPoint x: 335, endPoint y: 211, distance: 40.5
click at [335, 211] on div "+ − Nieko nerasta. Bandykite dar kartą. Žemėlapis Palydovas Leaflet" at bounding box center [431, 189] width 381 height 205
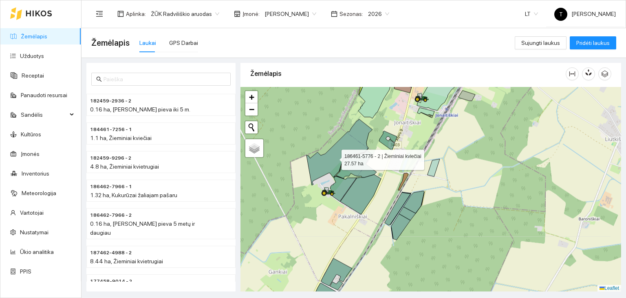
click at [334, 157] on icon at bounding box center [340, 152] width 66 height 66
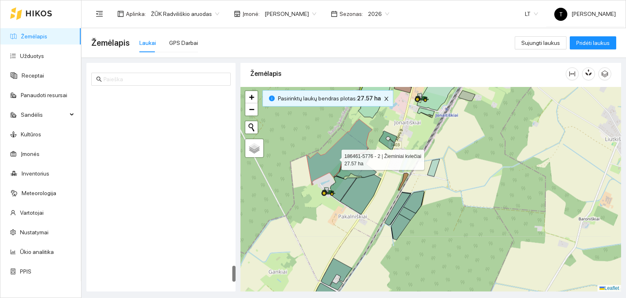
scroll to position [2059, 0]
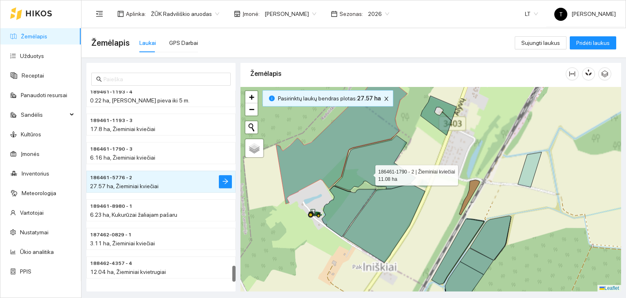
click at [368, 173] on icon at bounding box center [375, 162] width 81 height 55
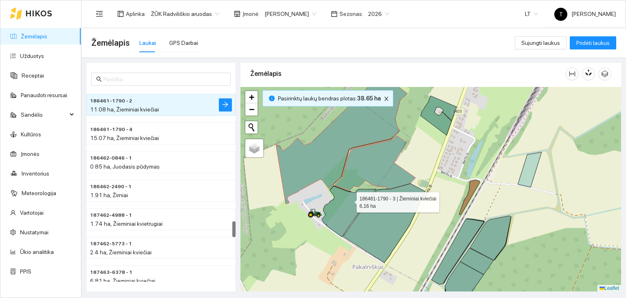
click at [350, 199] on icon at bounding box center [349, 211] width 54 height 51
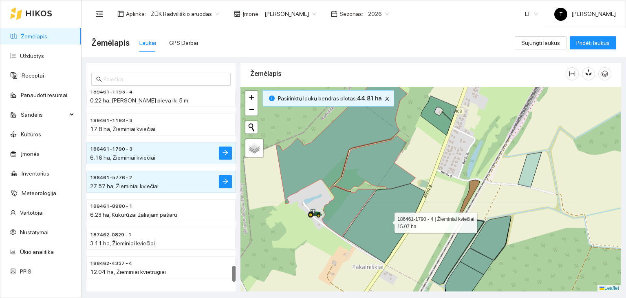
click at [387, 220] on icon at bounding box center [384, 223] width 82 height 79
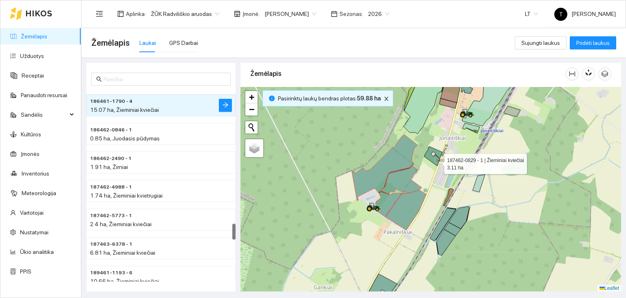
click at [437, 161] on icon at bounding box center [434, 156] width 18 height 20
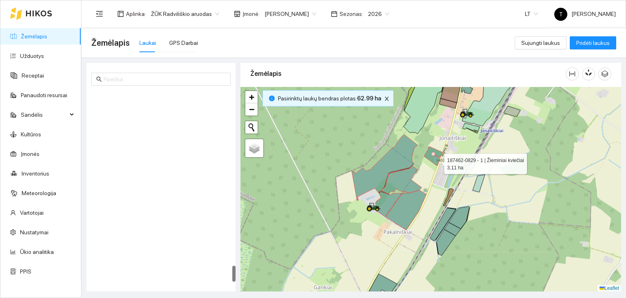
scroll to position [2060, 0]
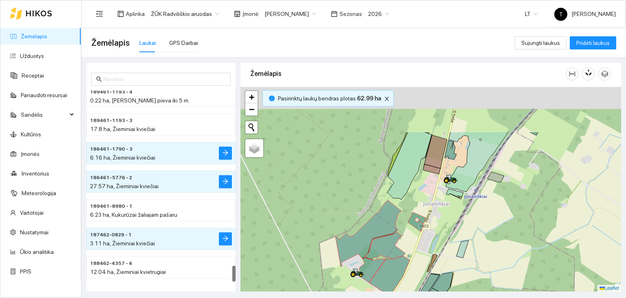
drag, startPoint x: 457, startPoint y: 139, endPoint x: 429, endPoint y: 227, distance: 92.4
click at [429, 227] on div "+ − Nieko nerasta. Bandykite dar kartą. Žemėlapis Palydovas Leaflet" at bounding box center [431, 189] width 381 height 205
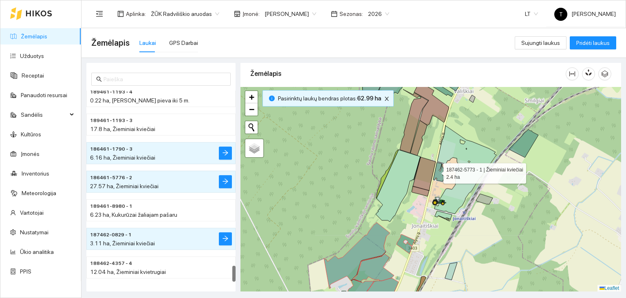
click at [436, 171] on icon at bounding box center [440, 171] width 12 height 19
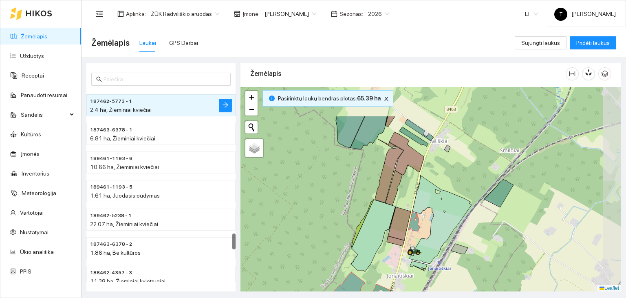
drag, startPoint x: 432, startPoint y: 130, endPoint x: 387, endPoint y: 203, distance: 85.1
click at [388, 204] on div "+ − Nieko nerasta. Bandykite dar kartą. Žemėlapis Palydovas Leaflet" at bounding box center [431, 189] width 381 height 205
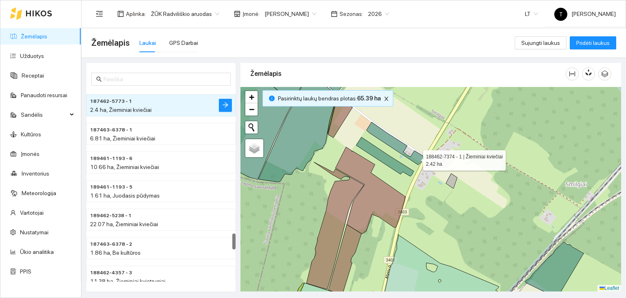
click at [416, 158] on icon at bounding box center [396, 143] width 58 height 43
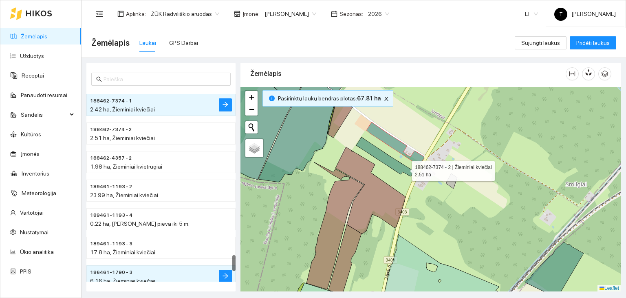
click at [405, 168] on icon at bounding box center [385, 156] width 58 height 39
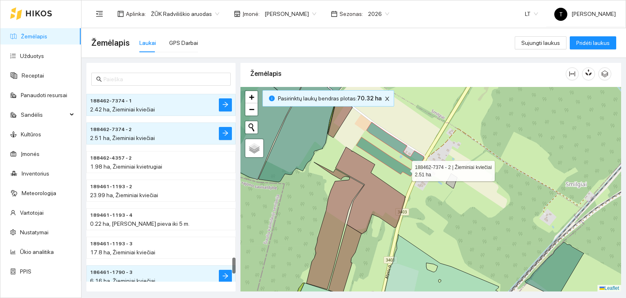
scroll to position [1966, 0]
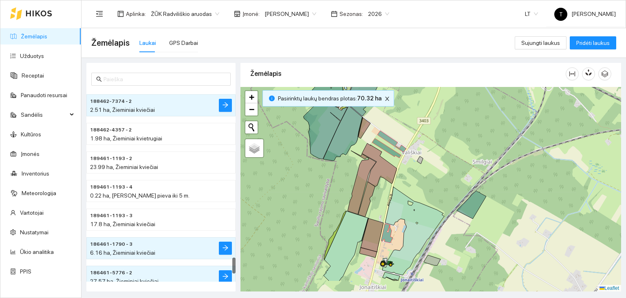
drag, startPoint x: 440, startPoint y: 223, endPoint x: 410, endPoint y: 159, distance: 70.6
click at [407, 159] on div "+ − Nieko nerasta. Bandykite dar kartą. Žemėlapis Palydovas Leaflet" at bounding box center [431, 189] width 381 height 205
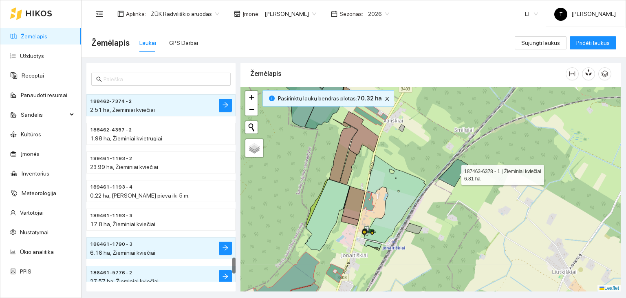
click at [454, 174] on icon at bounding box center [453, 173] width 29 height 28
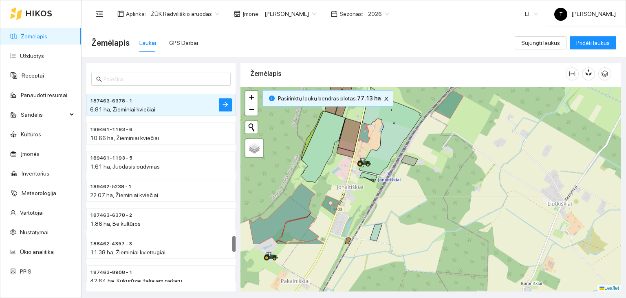
drag, startPoint x: 419, startPoint y: 254, endPoint x: 413, endPoint y: 185, distance: 68.8
click at [413, 185] on div "+ − Nieko nerasta. Bandykite dar kartą. Žemėlapis Palydovas Leaflet" at bounding box center [431, 189] width 381 height 205
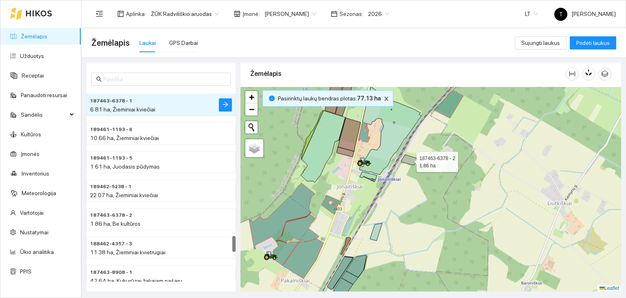
click at [413, 159] on icon at bounding box center [409, 160] width 17 height 10
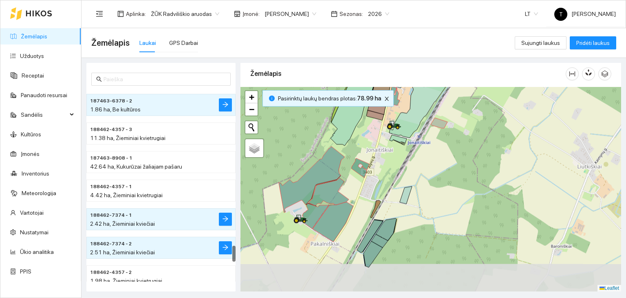
drag, startPoint x: 399, startPoint y: 203, endPoint x: 429, endPoint y: 166, distance: 47.9
click at [429, 166] on div "+ − Nieko nerasta. Bandykite dar kartą. Žemėlapis Palydovas Leaflet" at bounding box center [431, 189] width 381 height 205
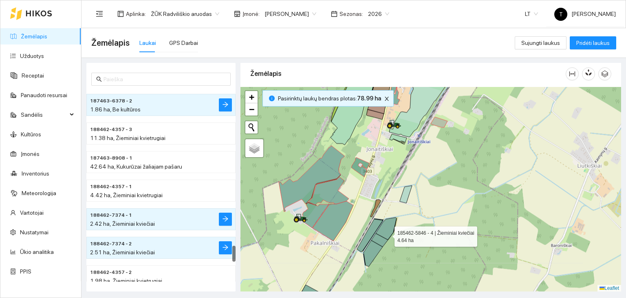
click at [387, 234] on icon at bounding box center [386, 228] width 21 height 22
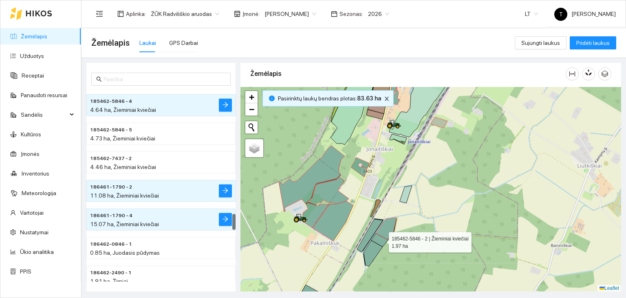
click at [382, 239] on icon at bounding box center [380, 239] width 17 height 13
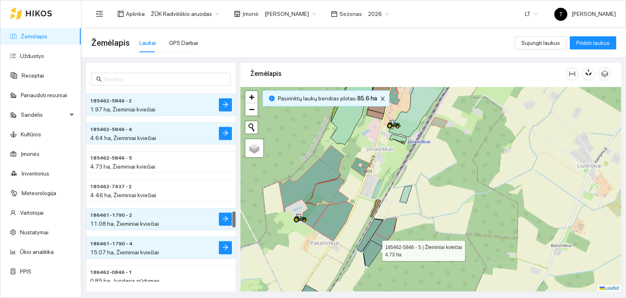
click at [375, 248] on icon at bounding box center [373, 253] width 19 height 26
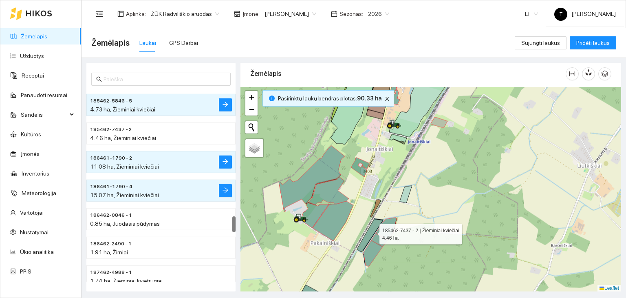
click at [372, 231] on icon at bounding box center [370, 235] width 26 height 33
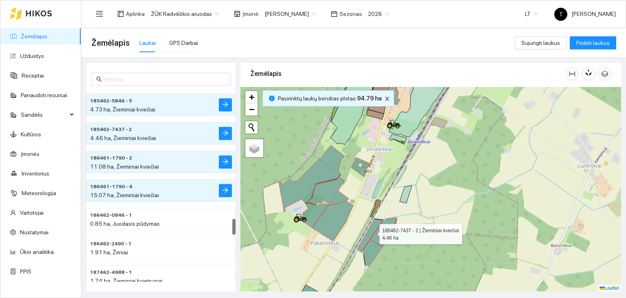
scroll to position [1509, 0]
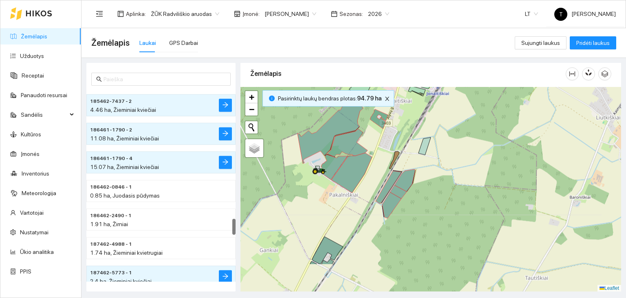
drag, startPoint x: 328, startPoint y: 267, endPoint x: 365, endPoint y: 171, distance: 102.4
click at [365, 171] on div "+ − Nieko nerasta. Bandykite dar kartą. Žemėlapis Palydovas Leaflet" at bounding box center [431, 189] width 381 height 205
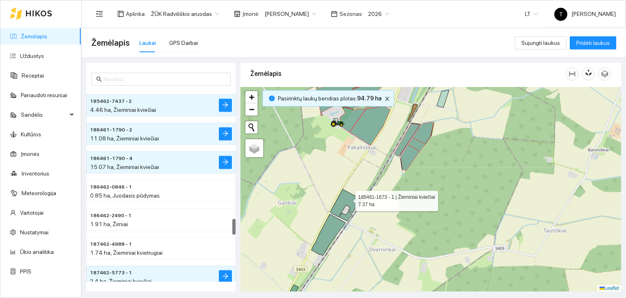
click at [348, 198] on icon at bounding box center [346, 203] width 31 height 28
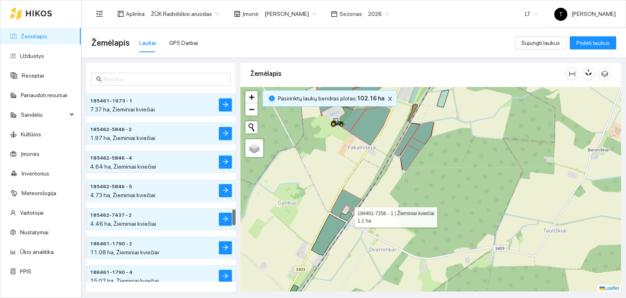
click at [347, 215] on icon at bounding box center [346, 215] width 13 height 9
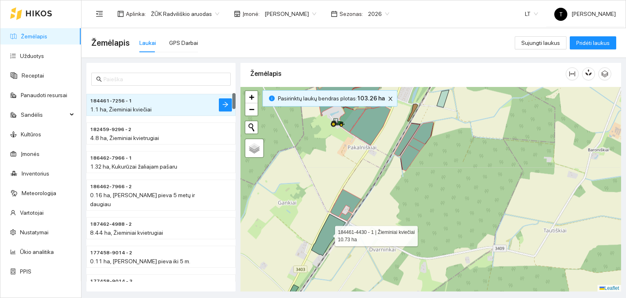
click at [336, 228] on icon at bounding box center [329, 235] width 34 height 42
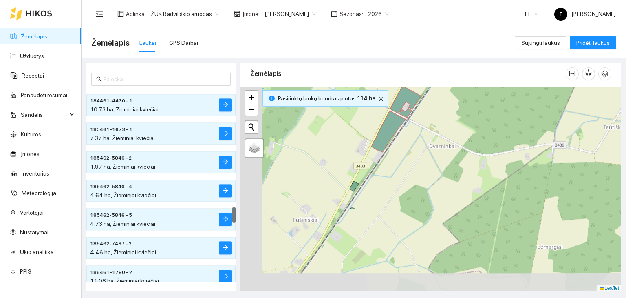
drag, startPoint x: 360, startPoint y: 267, endPoint x: 420, endPoint y: 164, distance: 119.7
click at [420, 164] on div "+ − Nieko nerasta. Bandykite dar kartą. Žemėlapis Palydovas Leaflet" at bounding box center [431, 189] width 381 height 205
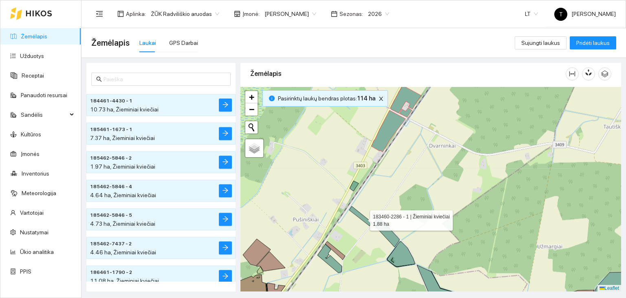
click at [363, 218] on icon at bounding box center [361, 216] width 23 height 20
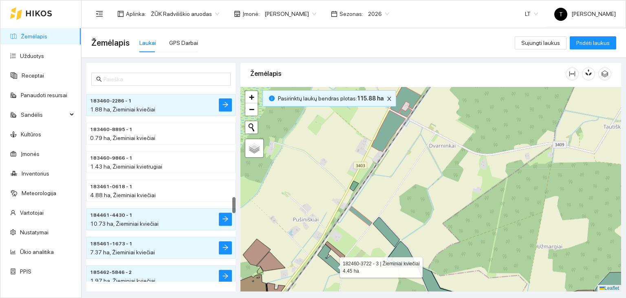
click at [334, 264] on icon at bounding box center [330, 258] width 24 height 29
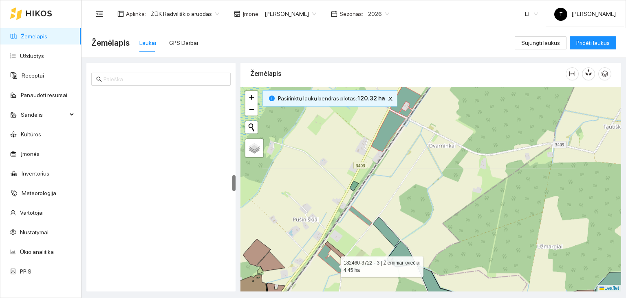
scroll to position [997, 0]
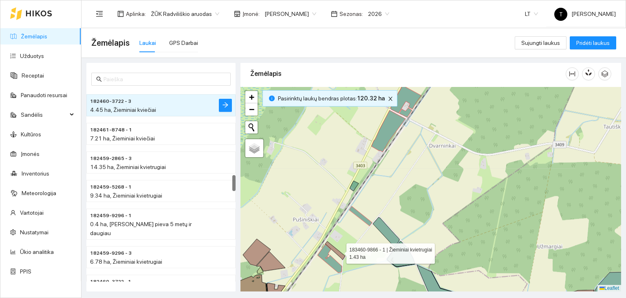
click at [339, 251] on icon at bounding box center [335, 250] width 20 height 18
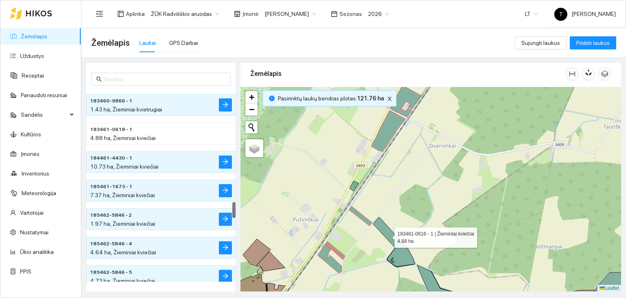
click at [387, 232] on icon at bounding box center [386, 232] width 27 height 30
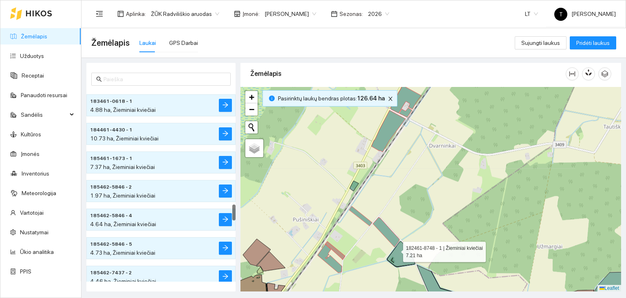
click at [396, 249] on icon at bounding box center [401, 253] width 28 height 25
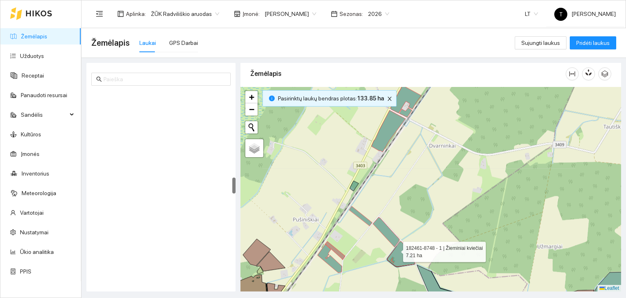
scroll to position [1026, 0]
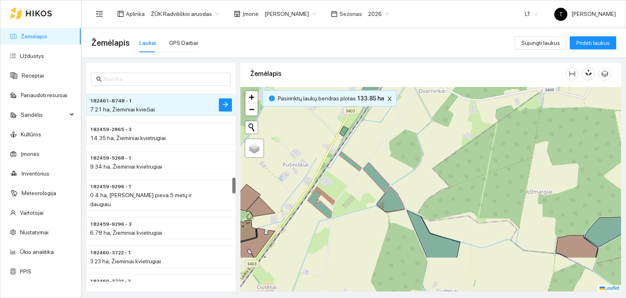
drag, startPoint x: 448, startPoint y: 224, endPoint x: 420, endPoint y: 139, distance: 88.9
click at [424, 136] on div "+ − Nieko nerasta. Bandykite dar kartą. Žemėlapis Palydovas Leaflet" at bounding box center [431, 189] width 381 height 205
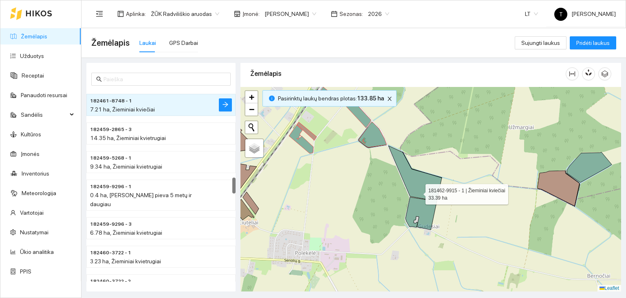
click at [417, 180] on icon at bounding box center [415, 188] width 53 height 84
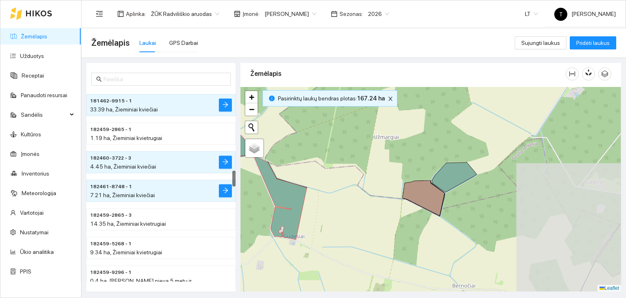
drag, startPoint x: 553, startPoint y: 223, endPoint x: 420, endPoint y: 229, distance: 132.7
click at [420, 232] on div "+ − Nieko nerasta. Bandykite dar kartą. Žemėlapis Palydovas Leaflet" at bounding box center [431, 189] width 381 height 205
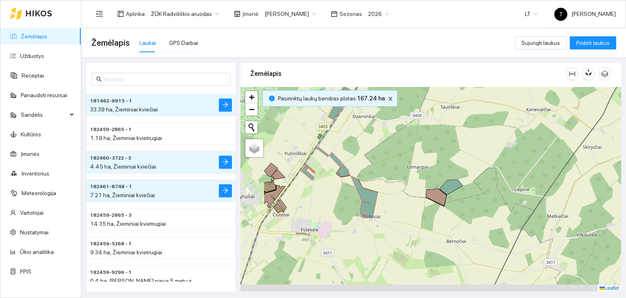
drag, startPoint x: 367, startPoint y: 183, endPoint x: 502, endPoint y: 168, distance: 136.6
click at [502, 168] on div "+ − Nieko nerasta. Bandykite dar kartą. Žemėlapis Palydovas Leaflet" at bounding box center [431, 189] width 381 height 205
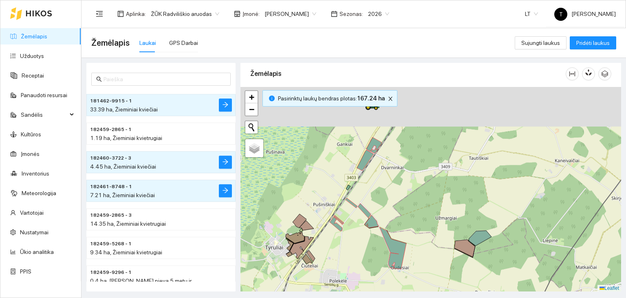
drag, startPoint x: 474, startPoint y: 142, endPoint x: 378, endPoint y: 214, distance: 119.9
click at [378, 214] on div "+ − Nieko nerasta. Bandykite dar kartą. Žemėlapis Palydovas Leaflet" at bounding box center [431, 189] width 381 height 205
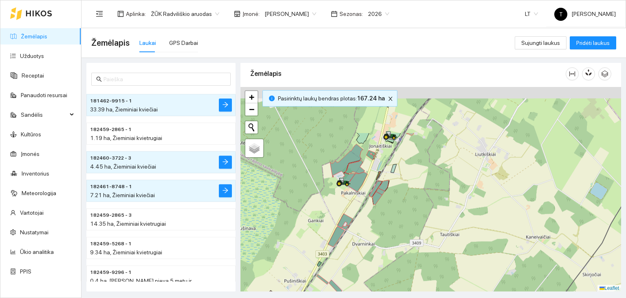
drag, startPoint x: 411, startPoint y: 154, endPoint x: 396, endPoint y: 240, distance: 87.0
click at [396, 240] on div "+ − Nieko nerasta. Bandykite dar kartą. Žemėlapis Palydovas Leaflet" at bounding box center [431, 189] width 381 height 205
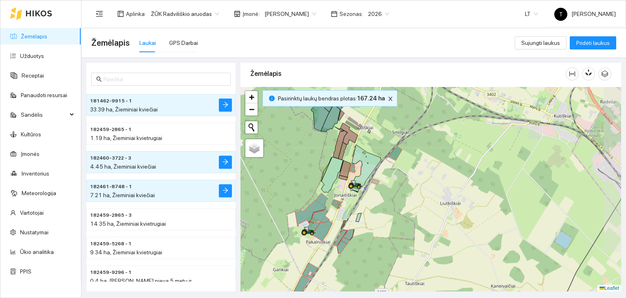
drag, startPoint x: 435, startPoint y: 146, endPoint x: 413, endPoint y: 164, distance: 28.5
click at [416, 164] on div "+ − Nieko nerasta. Bandykite dar kartą. Žemėlapis Palydovas Leaflet" at bounding box center [431, 189] width 381 height 205
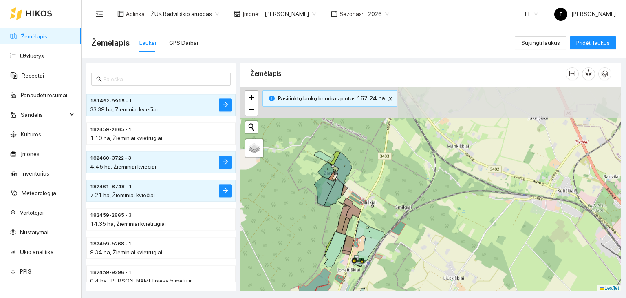
drag, startPoint x: 394, startPoint y: 136, endPoint x: 400, endPoint y: 207, distance: 70.8
click at [400, 207] on div "+ − Nieko nerasta. Bandykite dar kartą. Žemėlapis Palydovas Leaflet" at bounding box center [431, 189] width 381 height 205
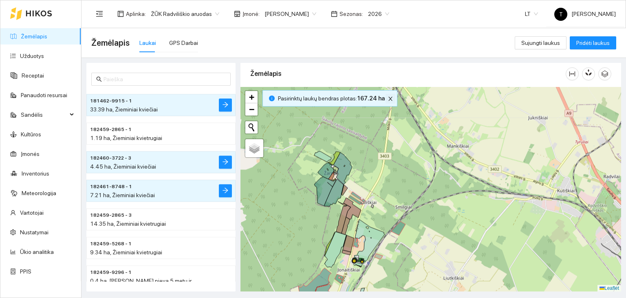
click at [388, 100] on icon "close" at bounding box center [391, 99] width 6 height 6
